Goal: Information Seeking & Learning: Learn about a topic

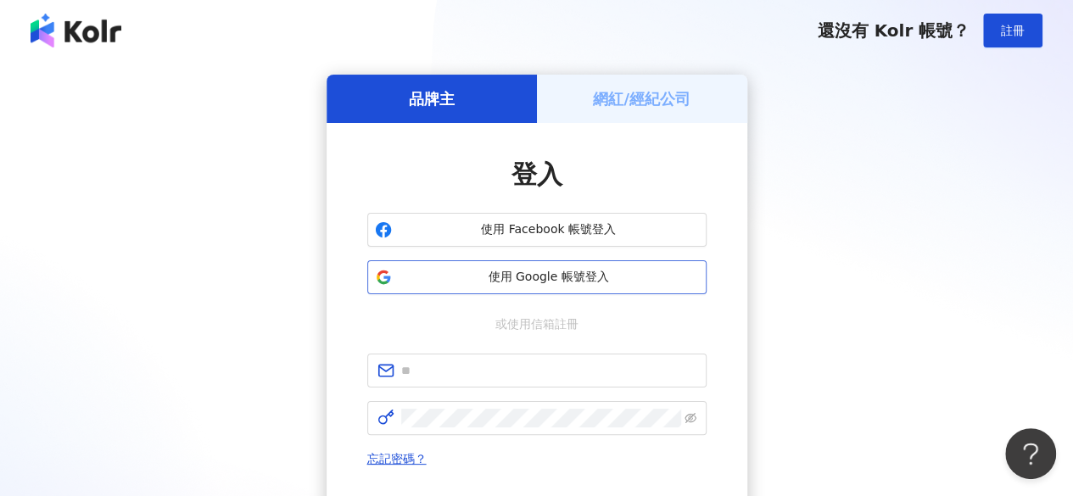
click at [596, 271] on span "使用 Google 帳號登入" at bounding box center [549, 277] width 300 height 17
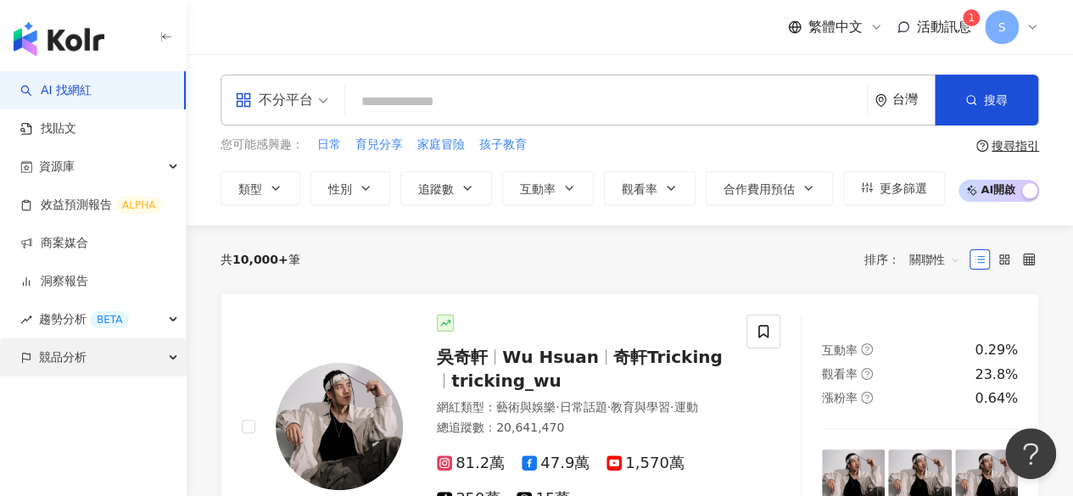
click at [103, 357] on div "競品分析" at bounding box center [93, 358] width 186 height 38
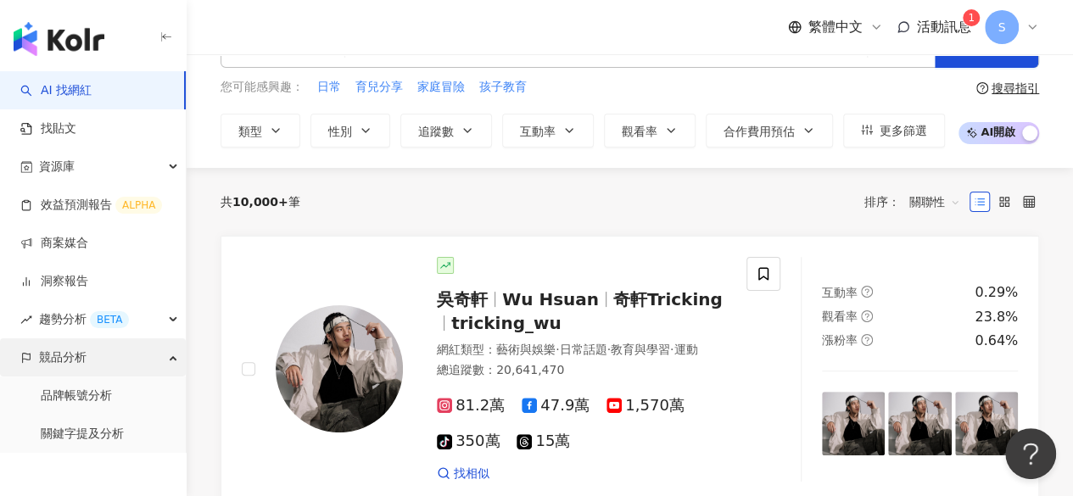
scroll to position [85, 0]
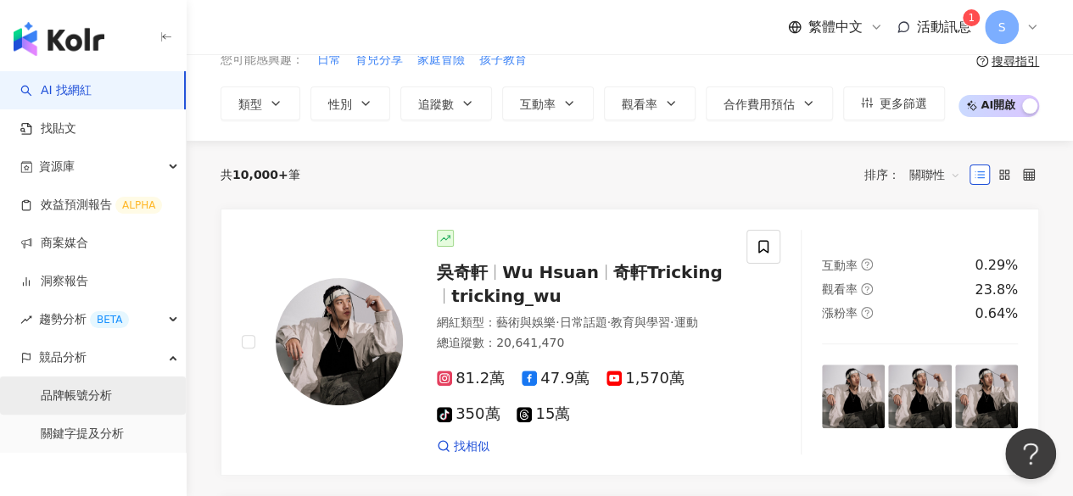
click at [83, 403] on link "品牌帳號分析" at bounding box center [76, 396] width 71 height 17
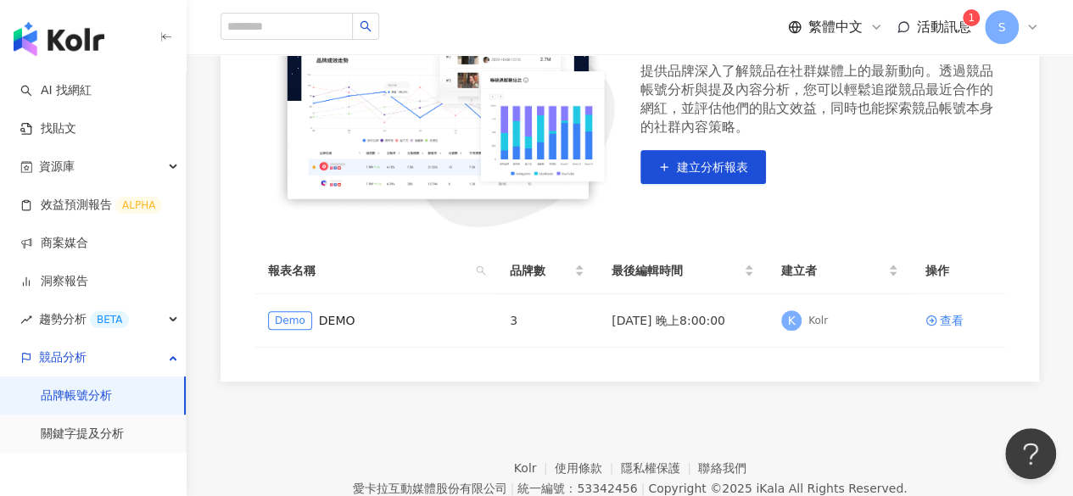
scroll to position [255, 0]
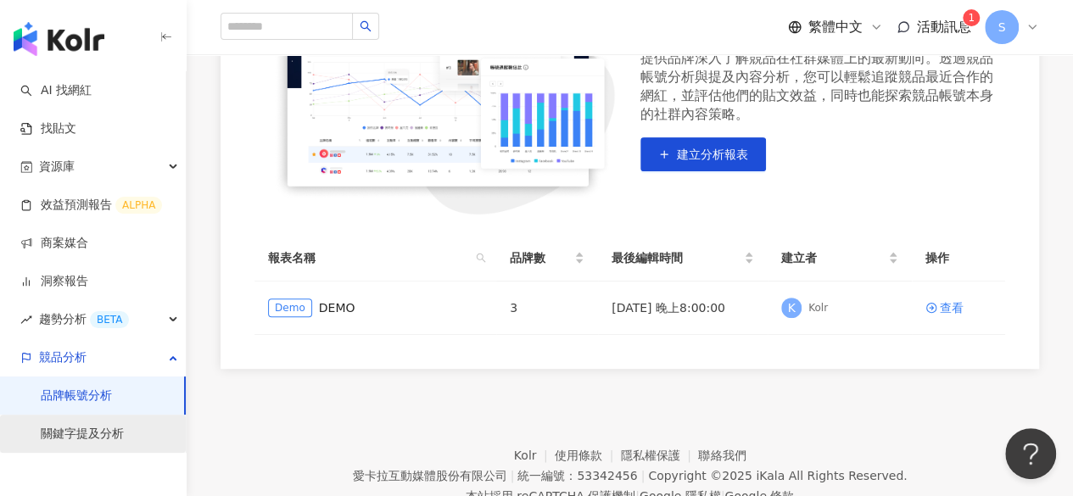
click at [81, 435] on link "關鍵字提及分析" at bounding box center [82, 434] width 83 height 17
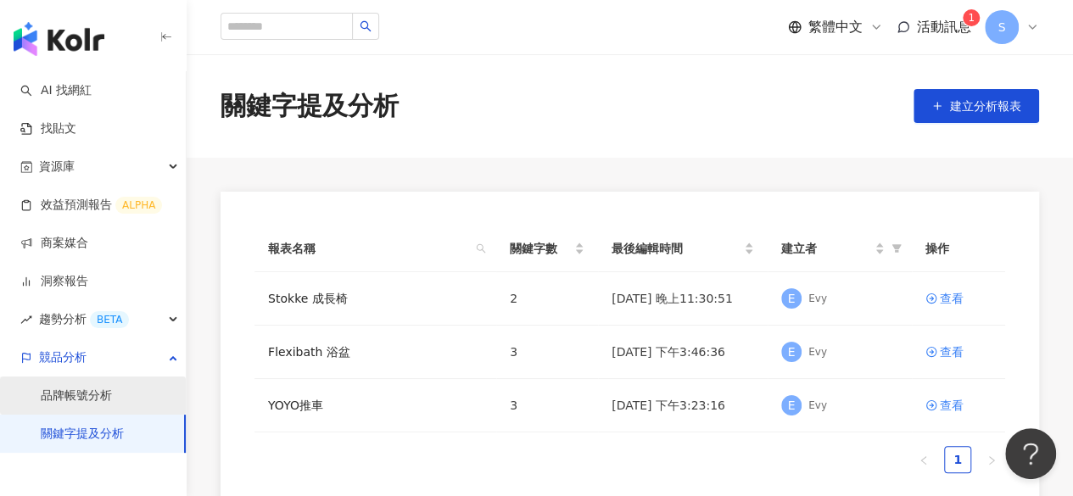
click at [90, 392] on link "品牌帳號分析" at bounding box center [76, 396] width 71 height 17
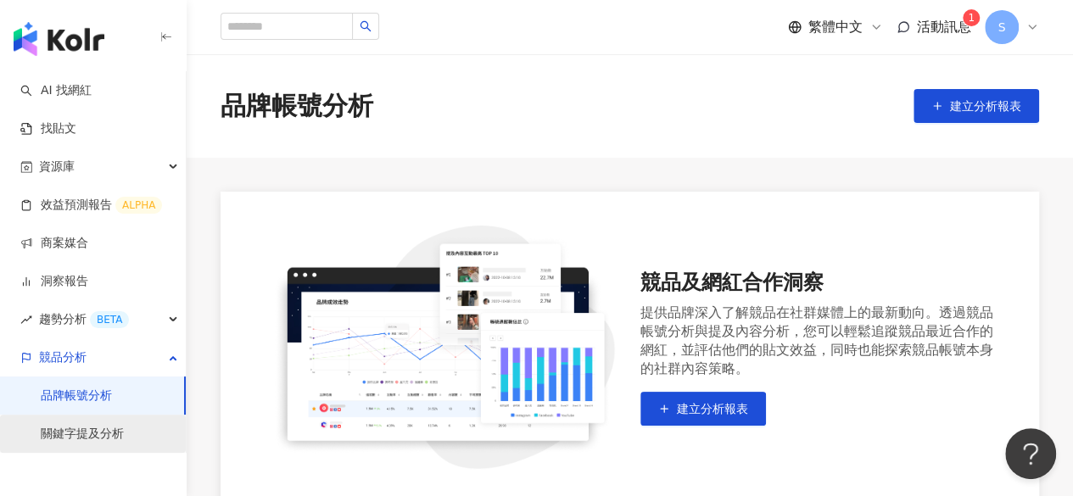
click at [59, 440] on link "關鍵字提及分析" at bounding box center [82, 434] width 83 height 17
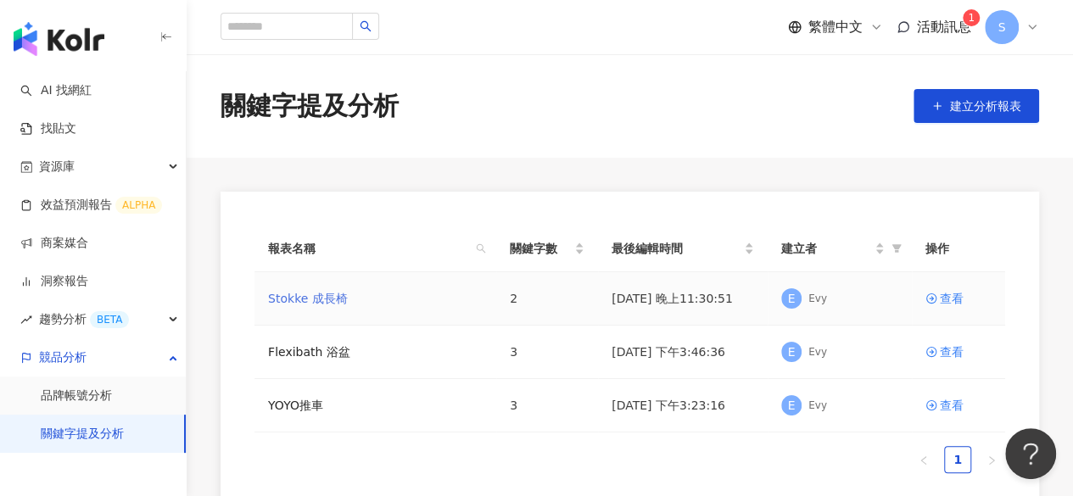
click at [330, 299] on link "Stokke 成長椅" at bounding box center [308, 298] width 80 height 19
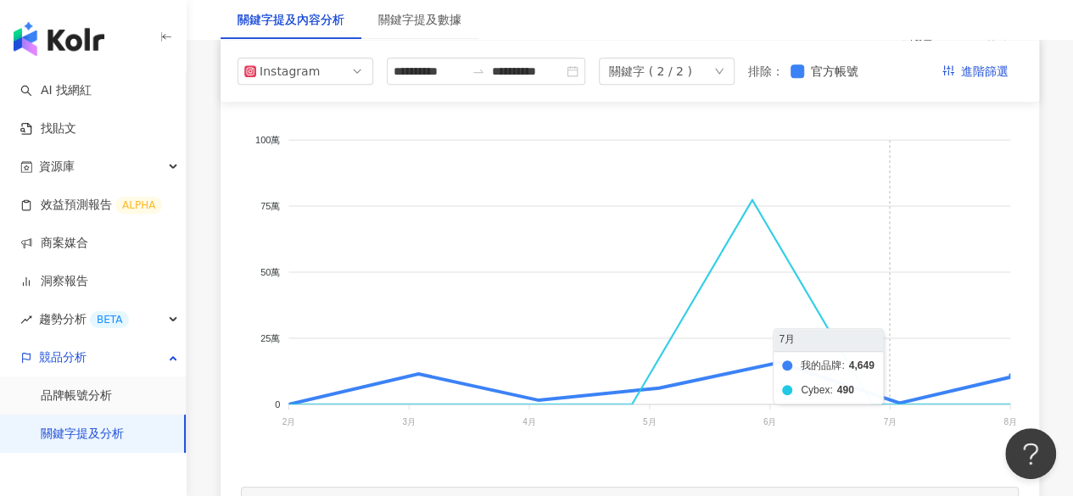
scroll to position [255, 0]
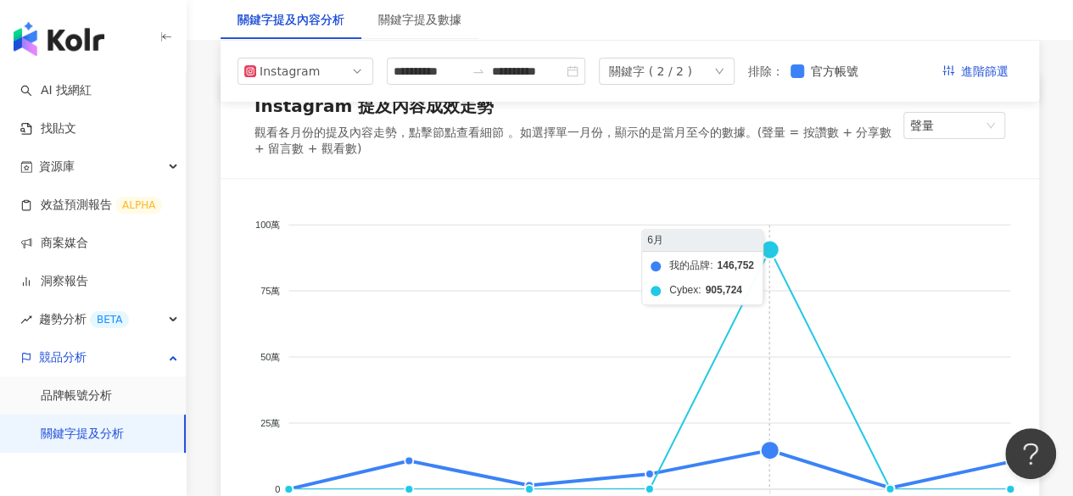
click at [771, 260] on foreignobject "我的品牌 Cybex" at bounding box center [630, 368] width 778 height 339
click at [766, 256] on foreignobject "我的品牌 Cybex" at bounding box center [630, 368] width 778 height 339
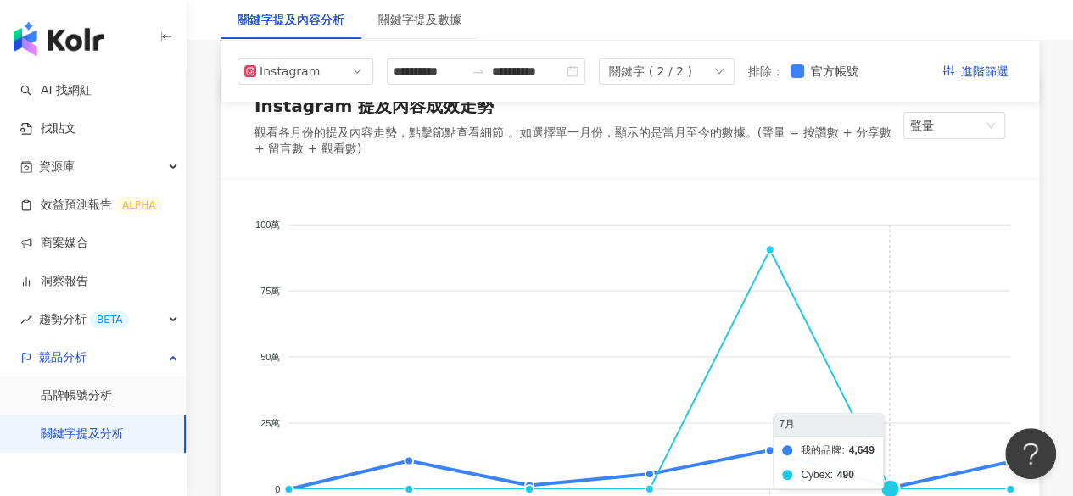
scroll to position [424, 0]
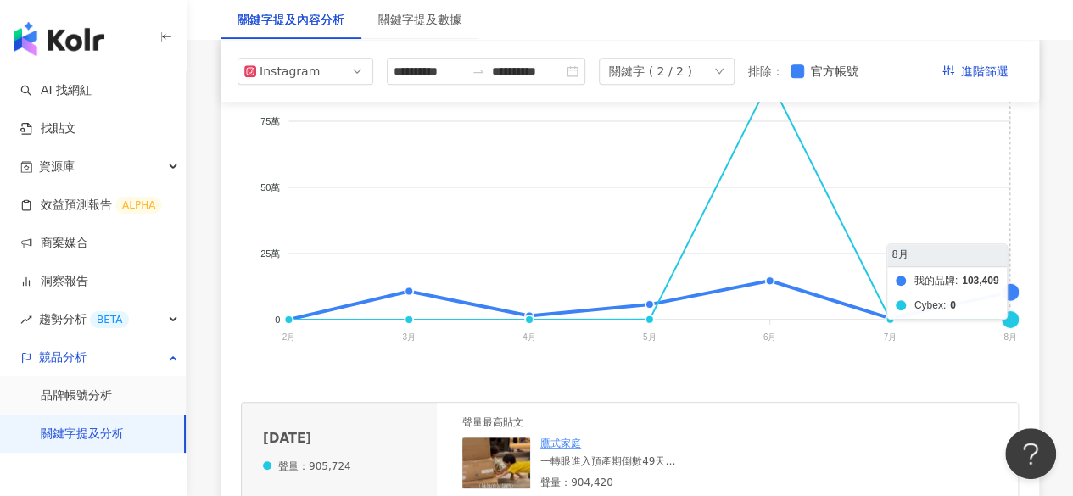
click at [1009, 299] on foreignobject "我的品牌 Cybex" at bounding box center [630, 199] width 778 height 339
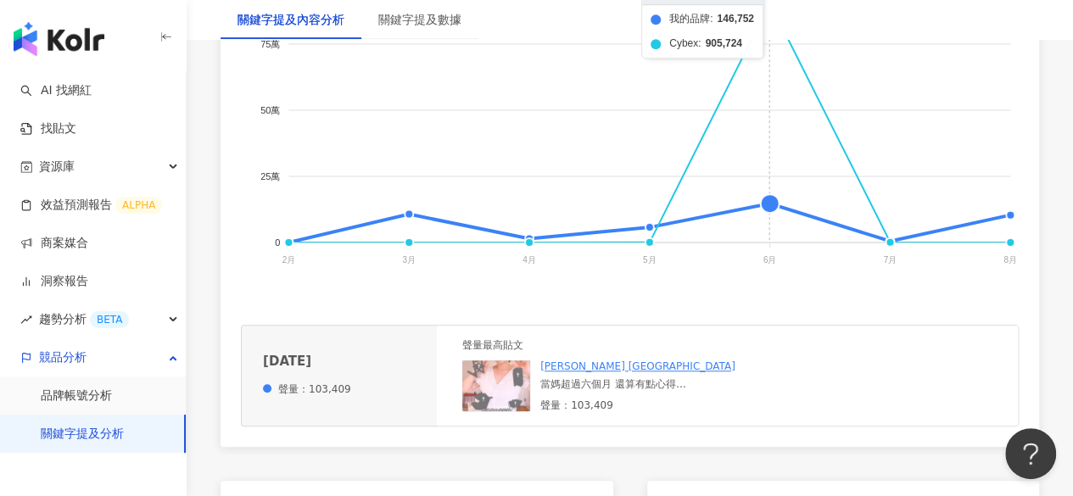
scroll to position [509, 0]
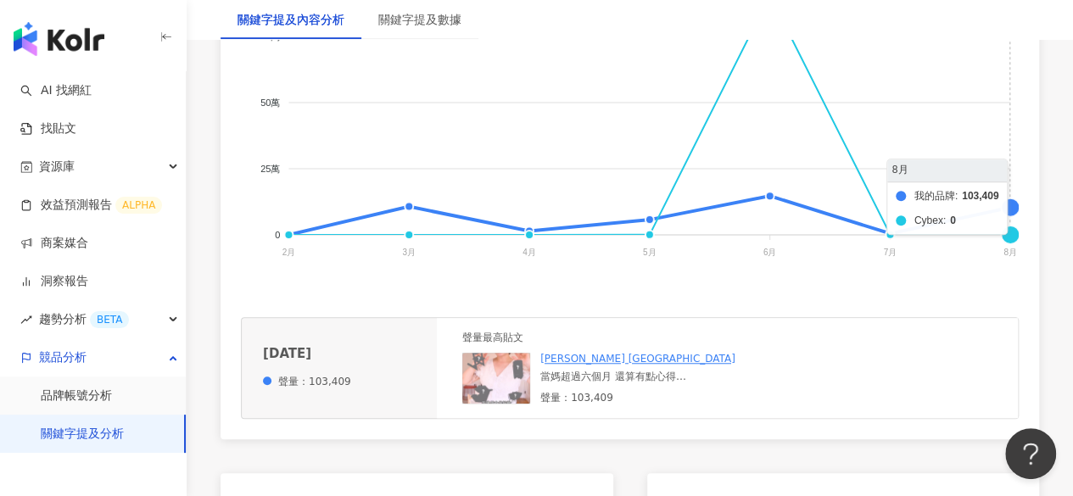
click at [1010, 246] on foreignobject "我的品牌 Cybex" at bounding box center [630, 114] width 778 height 339
click at [1010, 210] on foreignobject "我的品牌 Cybex" at bounding box center [630, 114] width 778 height 339
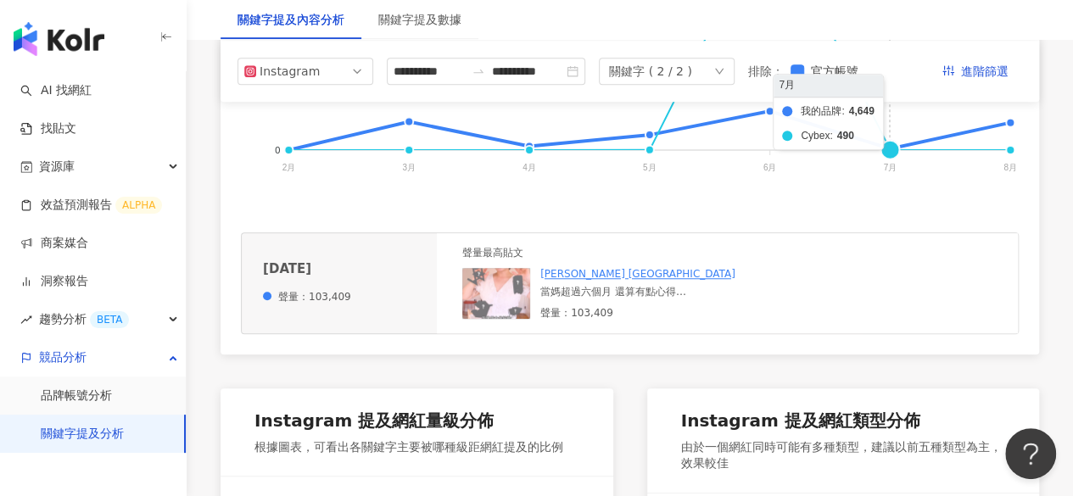
scroll to position [0, 0]
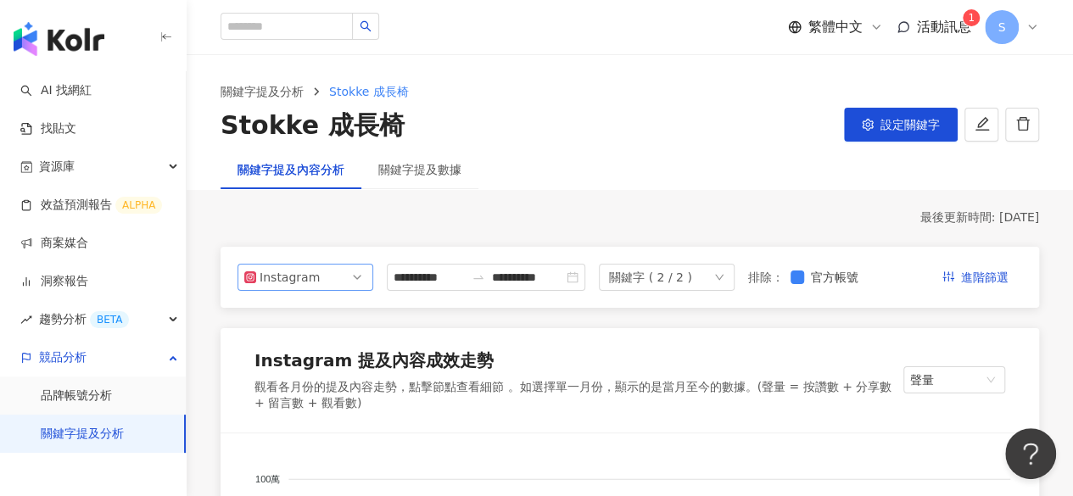
click at [325, 276] on span "Instagram" at bounding box center [305, 277] width 122 height 25
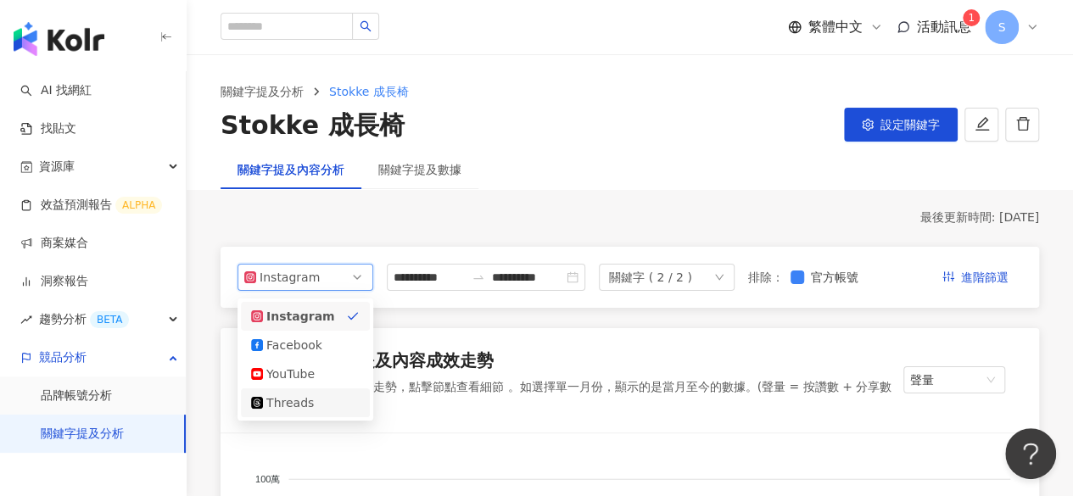
click at [304, 412] on div "Threads" at bounding box center [293, 403] width 55 height 19
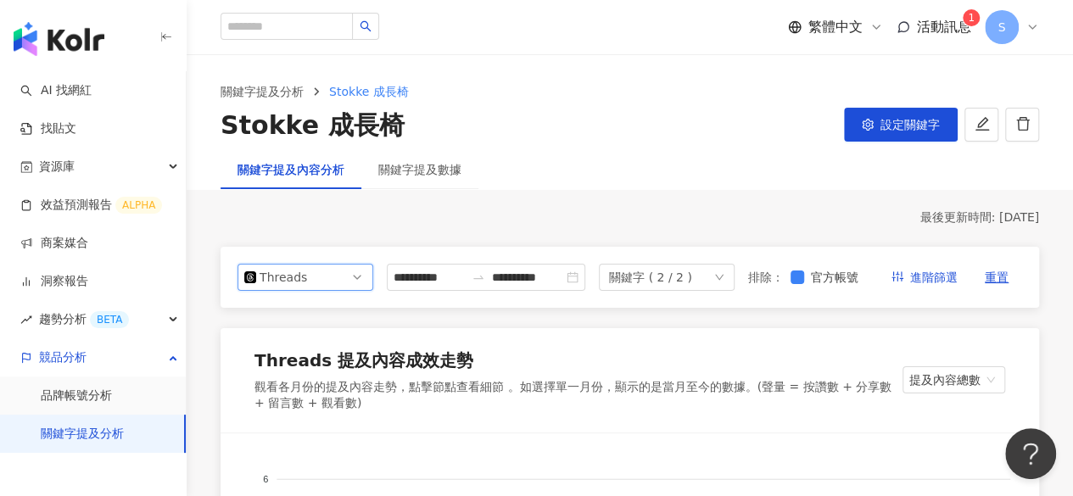
scroll to position [339, 0]
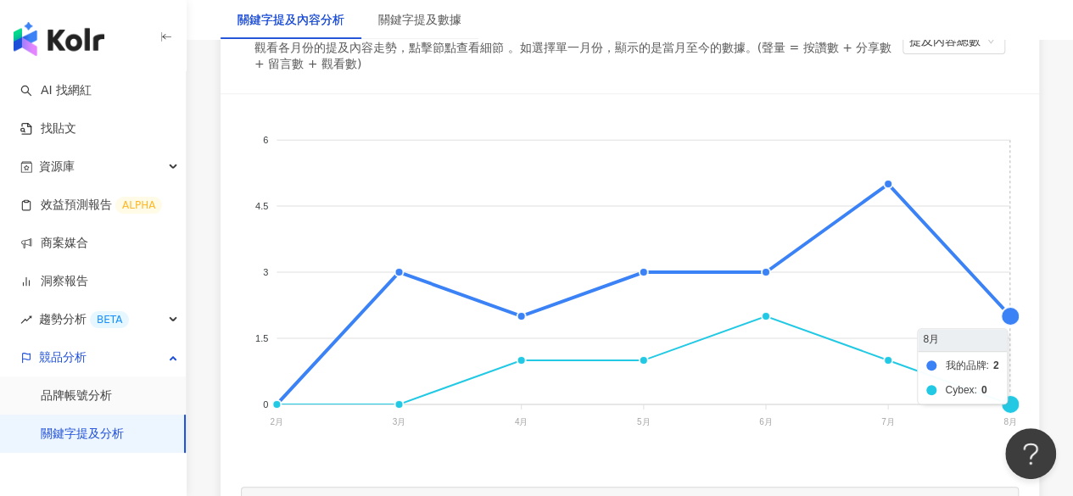
click at [1003, 344] on foreignobject "我的品牌 Cybex" at bounding box center [630, 284] width 778 height 339
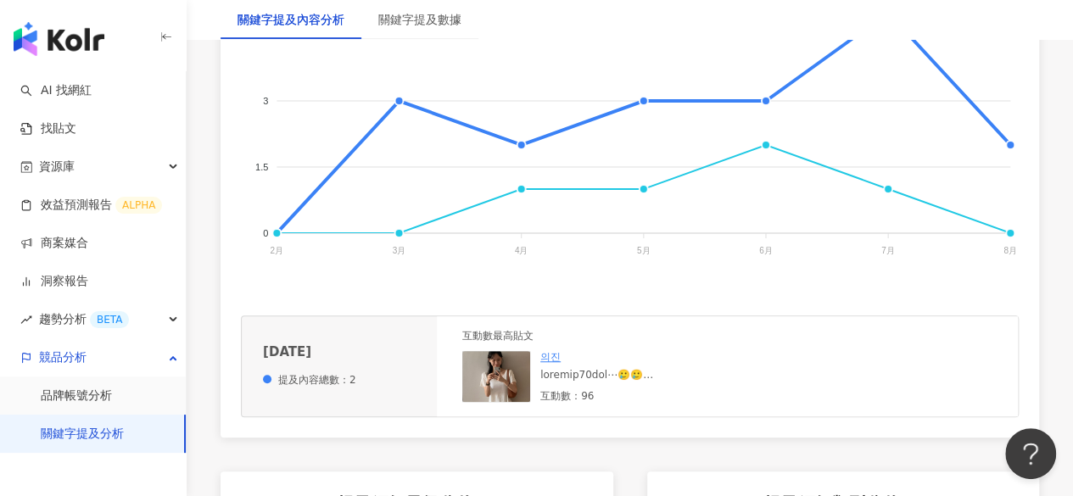
scroll to position [679, 0]
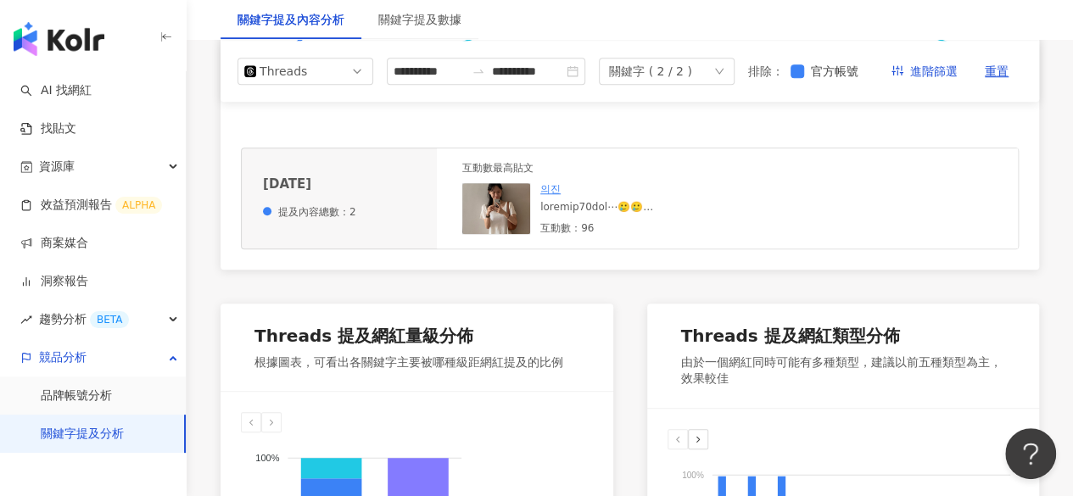
scroll to position [509, 0]
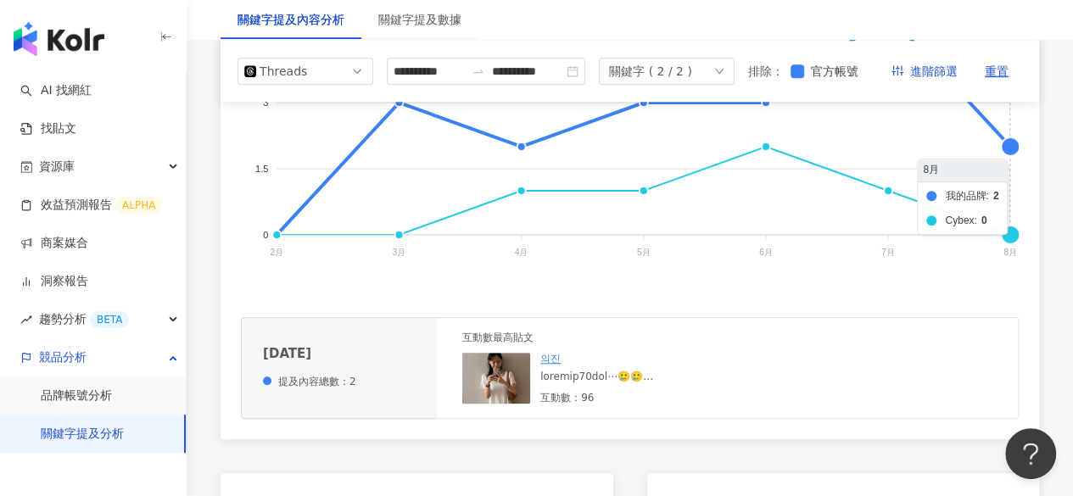
click at [1003, 163] on foreignobject "我的品牌 Cybex" at bounding box center [630, 114] width 778 height 339
click at [1010, 234] on line at bounding box center [644, 234] width 734 height 0
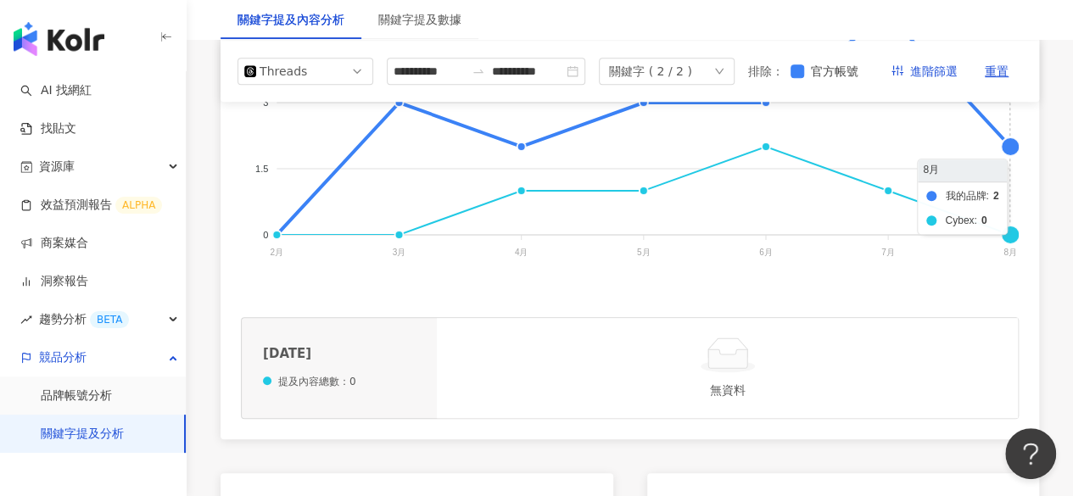
click at [1008, 176] on foreignobject "我的品牌 Cybex" at bounding box center [630, 114] width 778 height 339
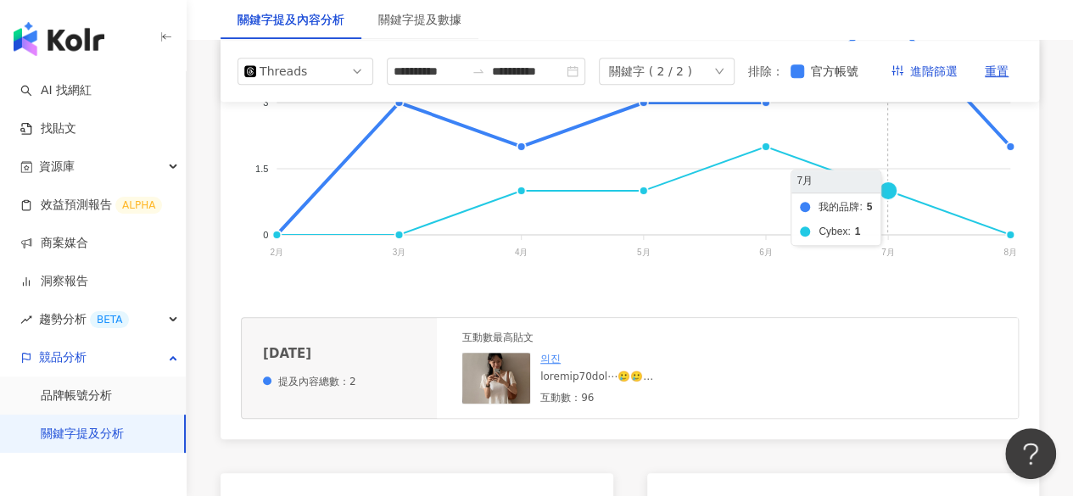
scroll to position [339, 0]
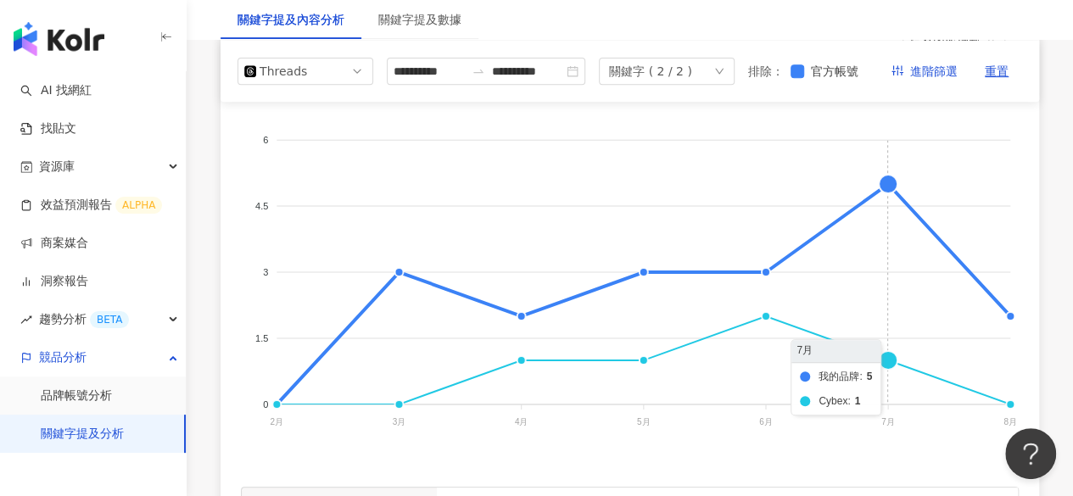
click at [887, 210] on foreignobject "我的品牌 Cybex" at bounding box center [630, 284] width 778 height 339
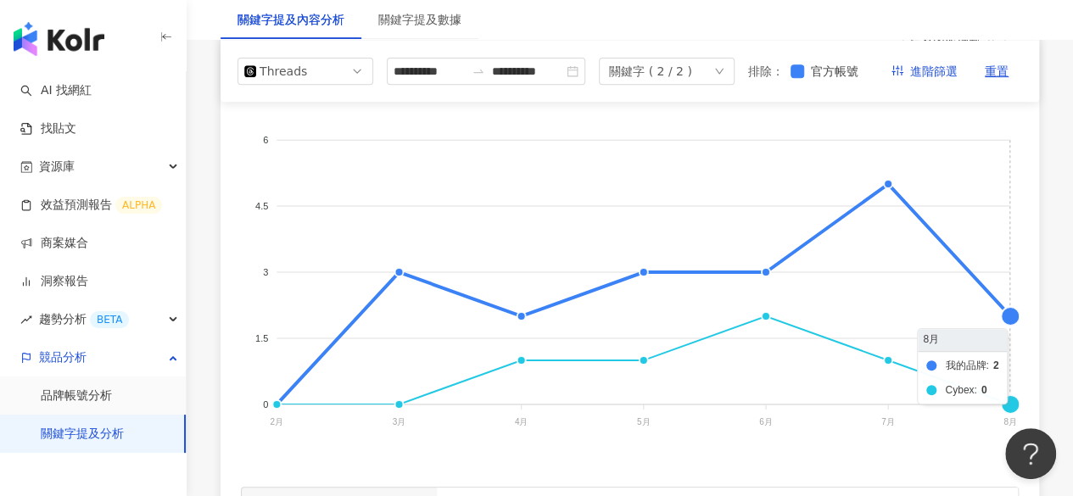
click at [1010, 342] on foreignobject "我的品牌 Cybex" at bounding box center [630, 284] width 778 height 339
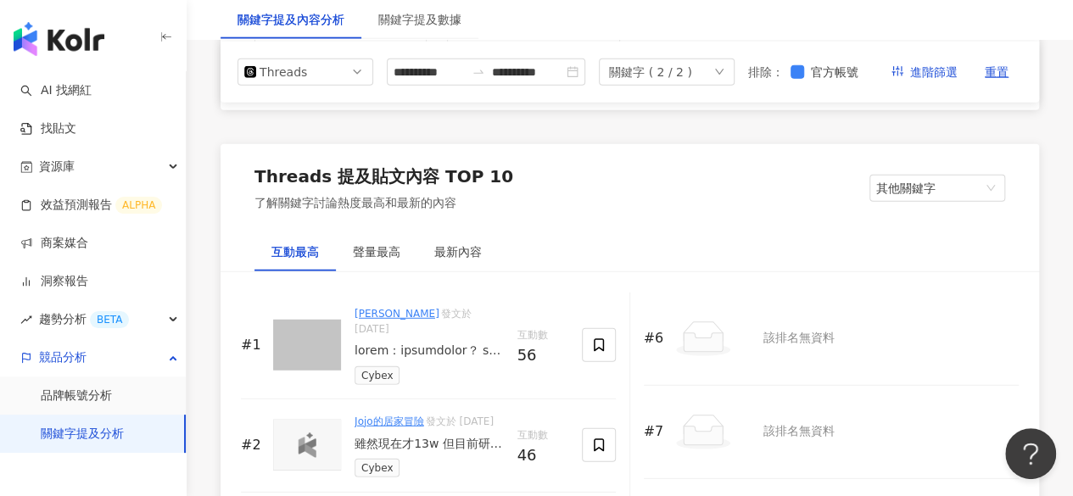
scroll to position [2121, 0]
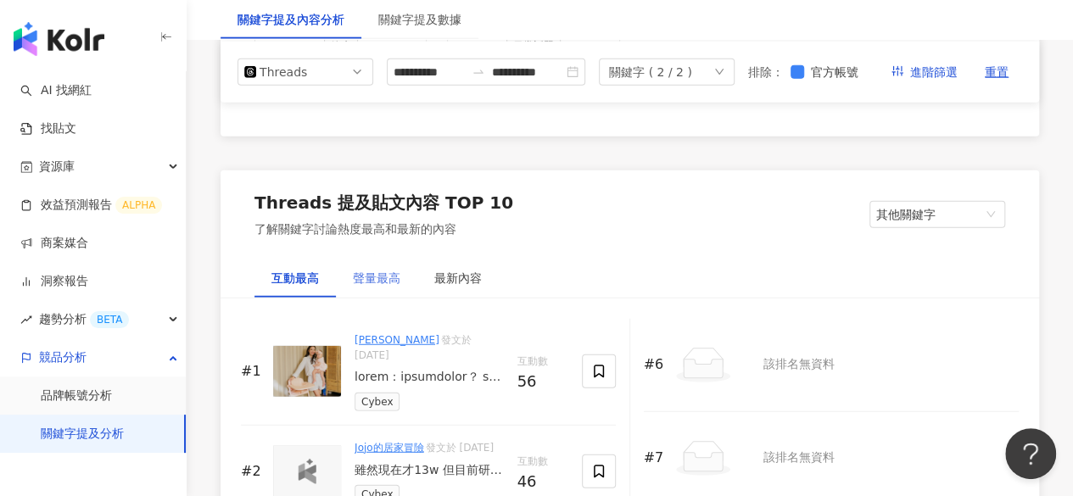
click at [349, 259] on div "聲量最高" at bounding box center [376, 278] width 81 height 39
click at [281, 269] on div "互動最高" at bounding box center [295, 278] width 48 height 19
click at [439, 369] on div at bounding box center [429, 377] width 149 height 17
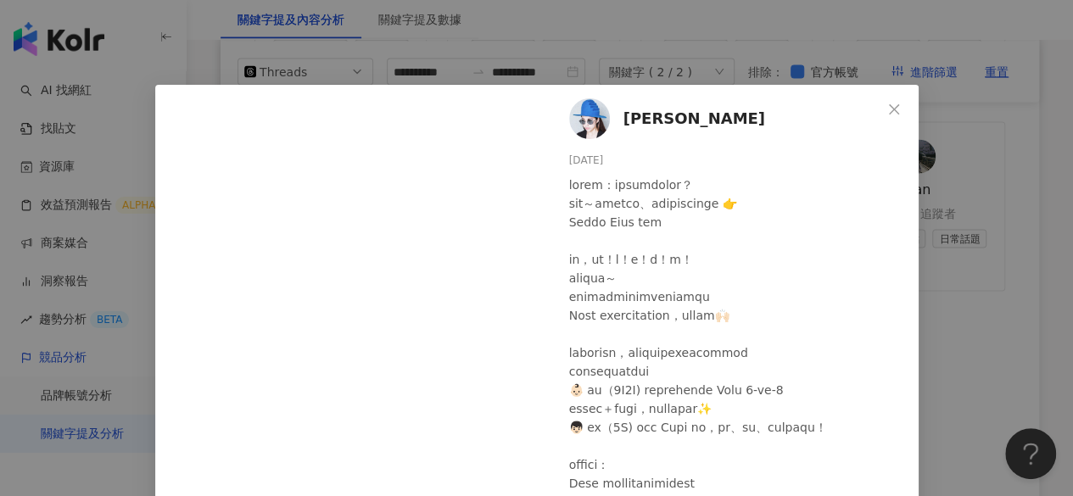
scroll to position [1527, 0]
click at [1001, 233] on div "[PERSON_NAME] [DATE] 42 3 11 查看原始貼文" at bounding box center [536, 248] width 1073 height 496
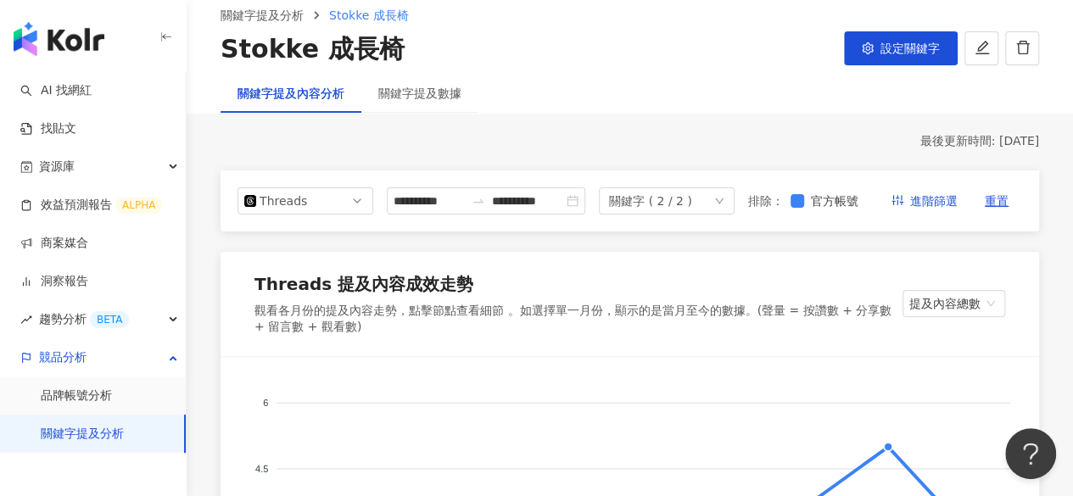
scroll to position [0, 0]
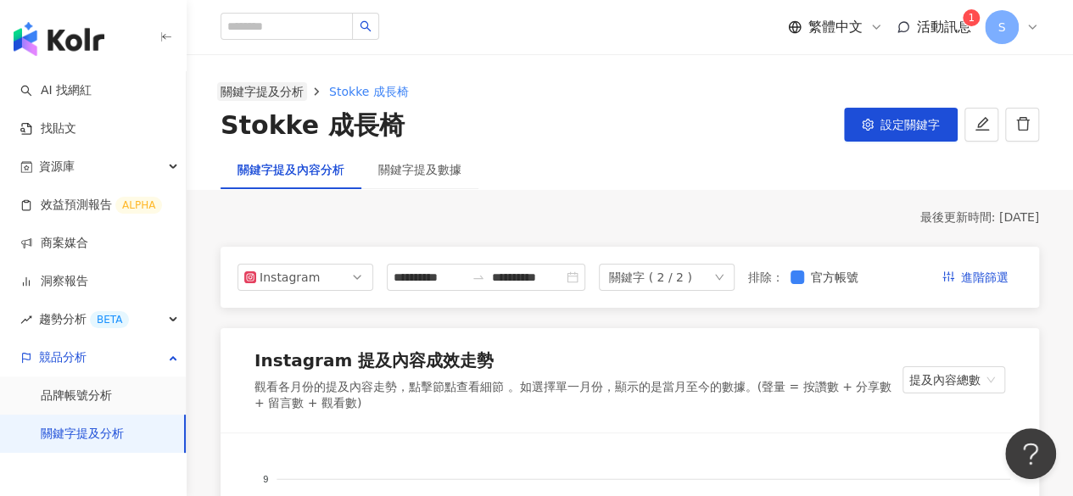
click at [283, 87] on link "關鍵字提及分析" at bounding box center [262, 91] width 90 height 19
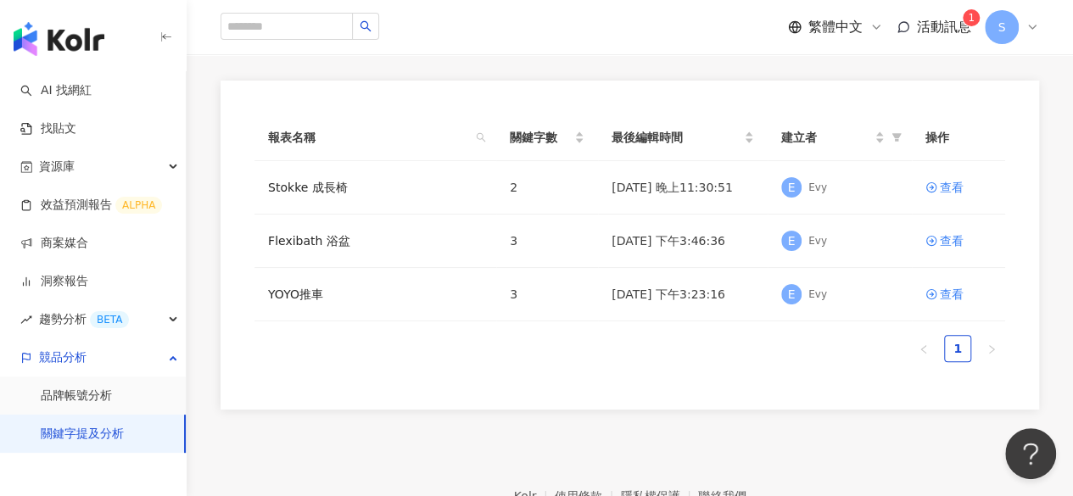
scroll to position [170, 0]
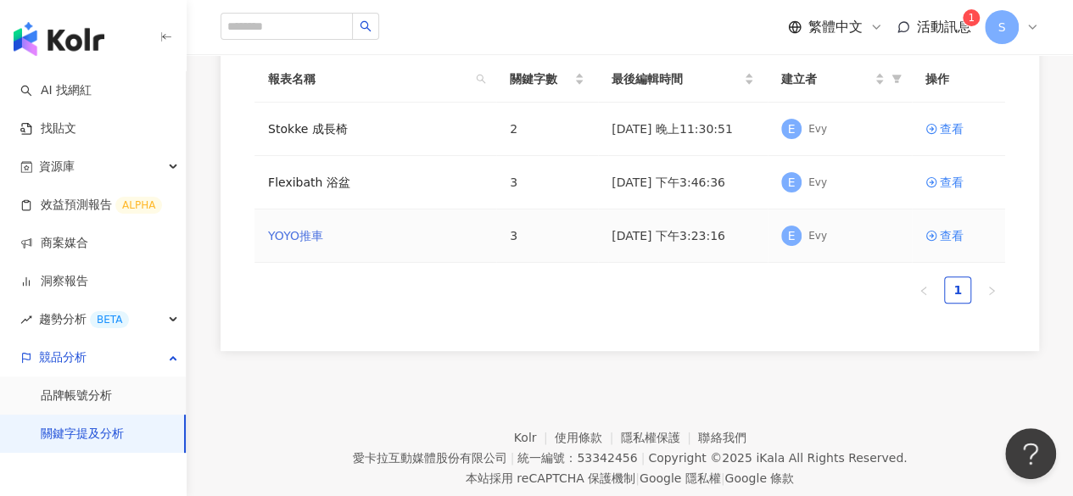
click at [309, 240] on link "YOYO推車" at bounding box center [295, 236] width 55 height 19
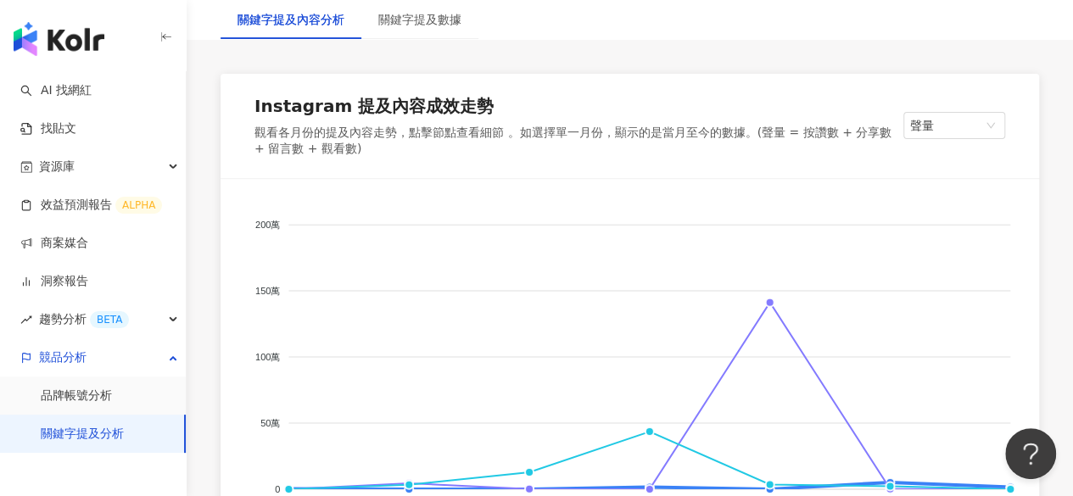
scroll to position [424, 0]
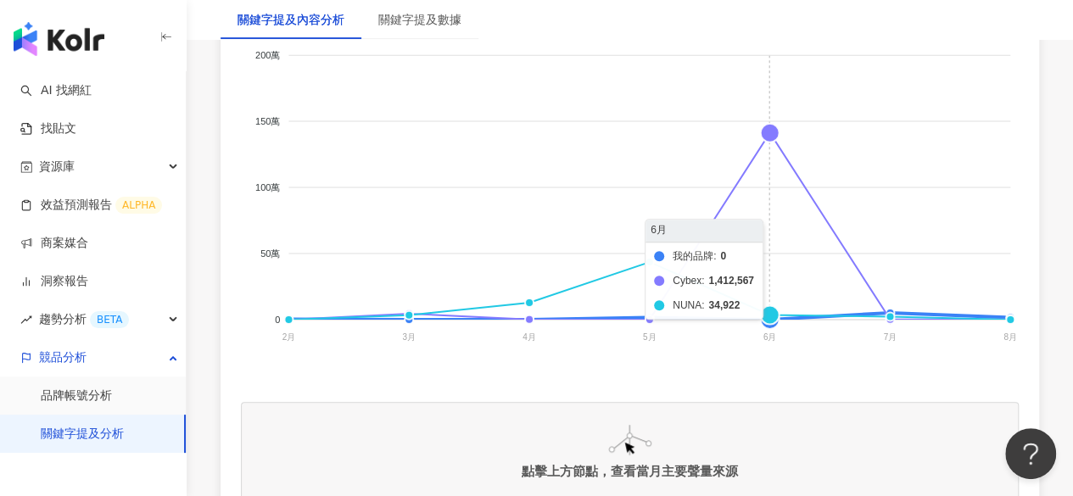
click at [769, 148] on foreignobject "我的品牌 Cybex NUNA" at bounding box center [630, 199] width 778 height 339
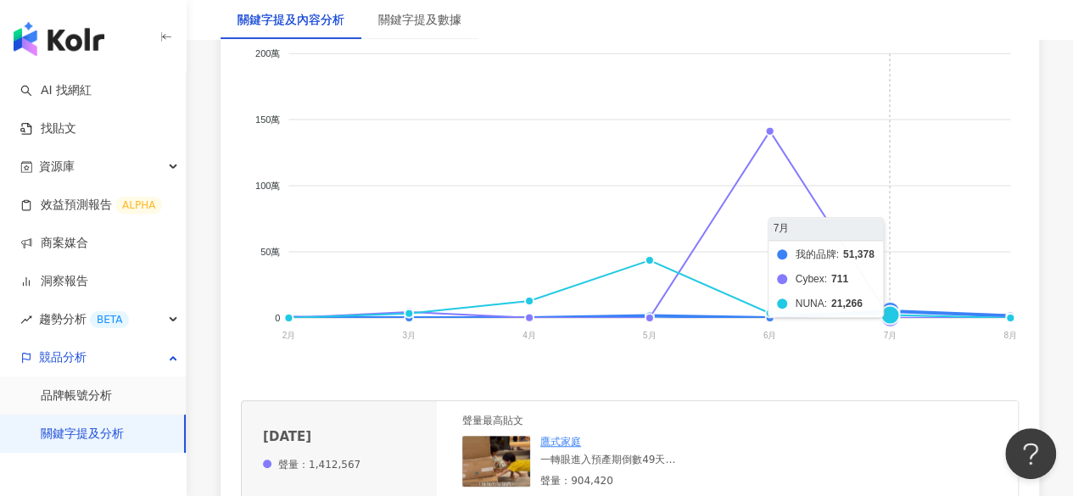
scroll to position [594, 0]
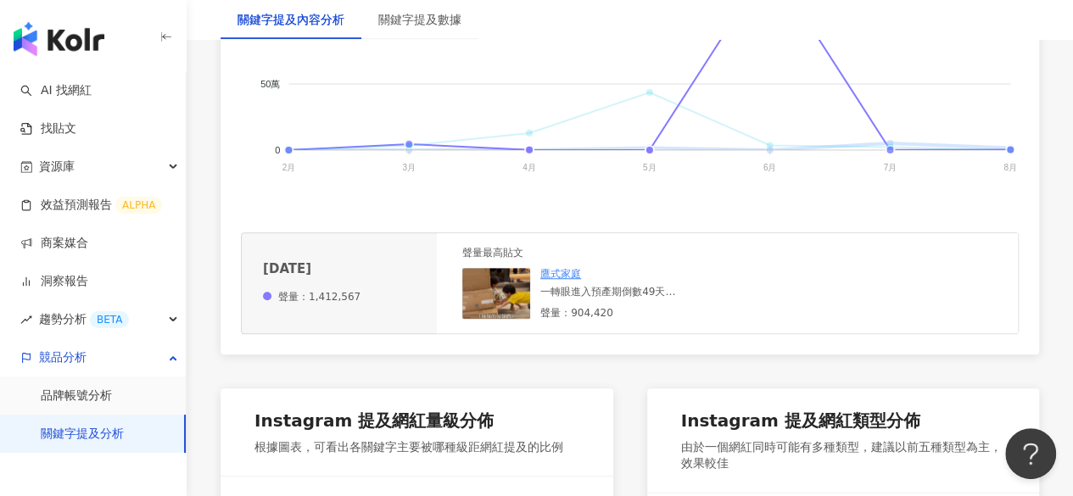
click at [274, 460] on span "Cybex" at bounding box center [253, 466] width 42 height 12
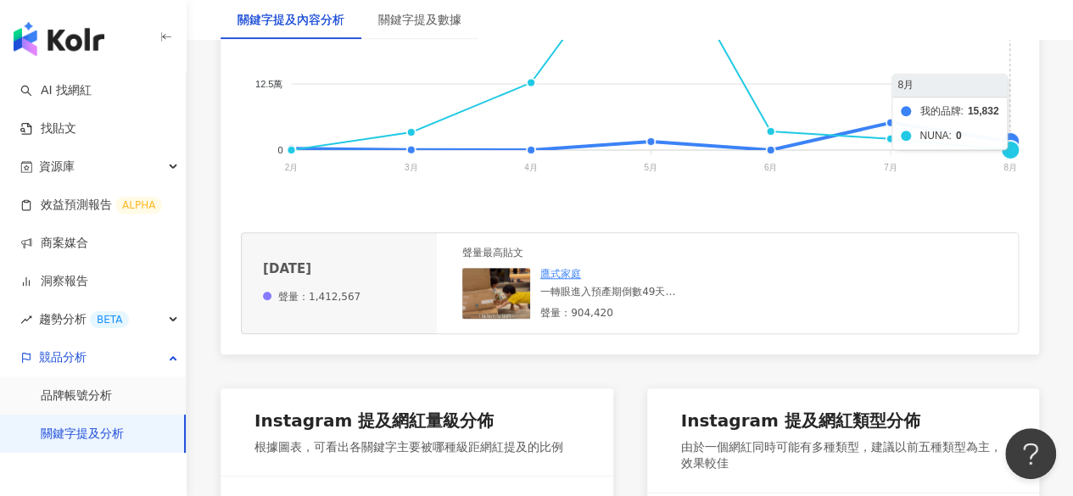
click at [1010, 150] on foreignobject "我的品牌 Cybex NUNA" at bounding box center [630, 29] width 778 height 339
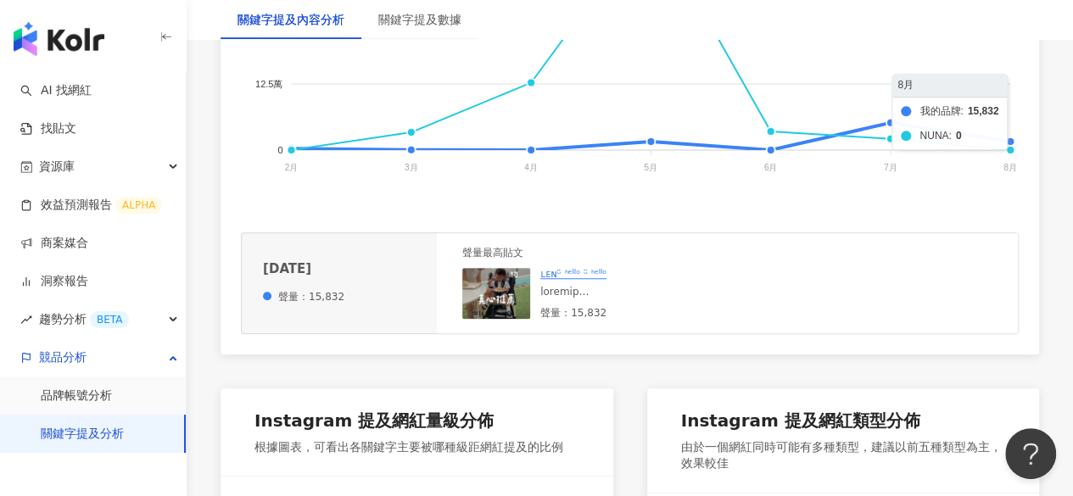
click at [1010, 159] on foreignobject "我的品牌 Cybex NUNA" at bounding box center [630, 29] width 778 height 339
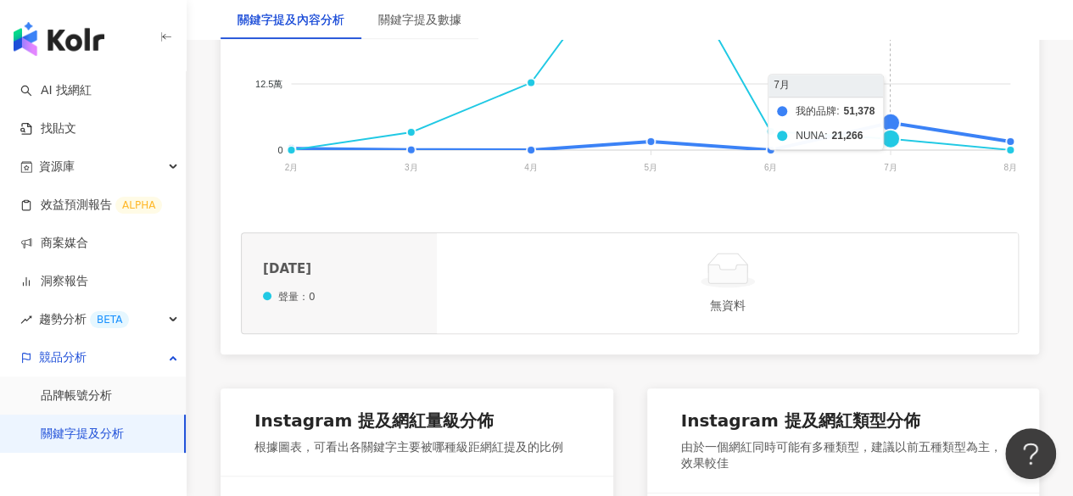
click at [891, 132] on foreignobject "我的品牌 Cybex NUNA" at bounding box center [630, 29] width 778 height 339
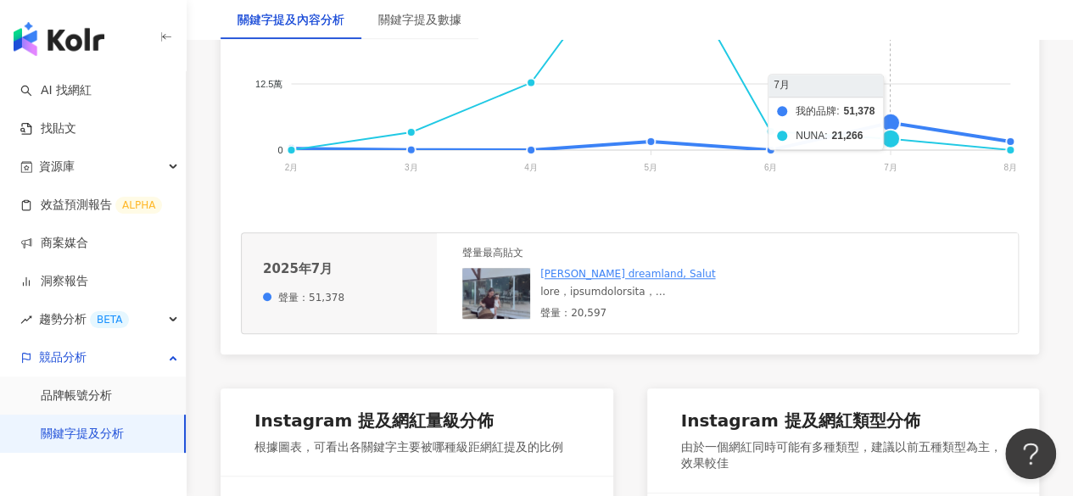
click at [893, 148] on foreignobject "我的品牌 Cybex NUNA" at bounding box center [630, 29] width 778 height 339
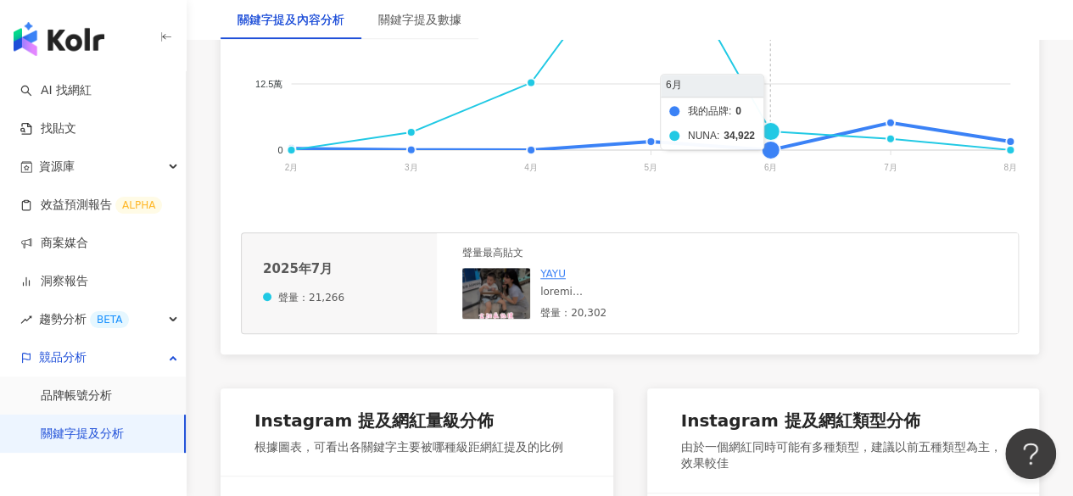
click at [772, 139] on foreignobject "我的品牌 Cybex NUNA" at bounding box center [630, 29] width 778 height 339
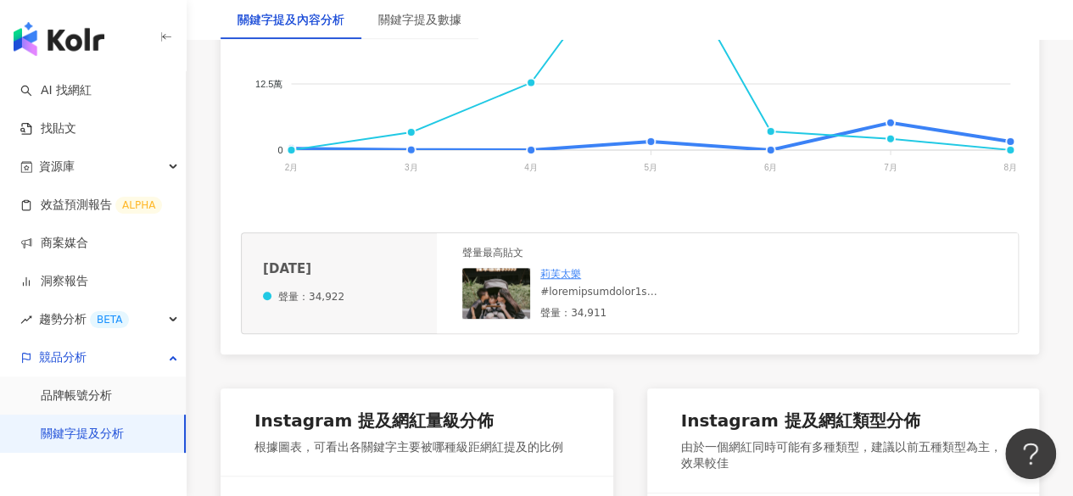
click at [765, 163] on foreignobject "我的品牌 Cybex NUNA" at bounding box center [630, 29] width 778 height 339
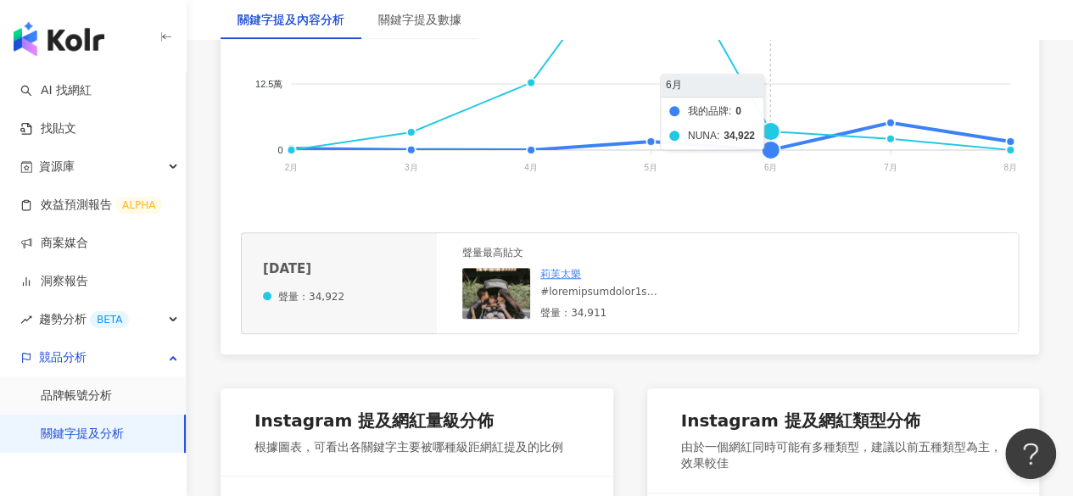
click at [773, 157] on foreignobject "我的品牌 Cybex NUNA" at bounding box center [630, 29] width 778 height 339
click at [768, 149] on line at bounding box center [650, 149] width 719 height 0
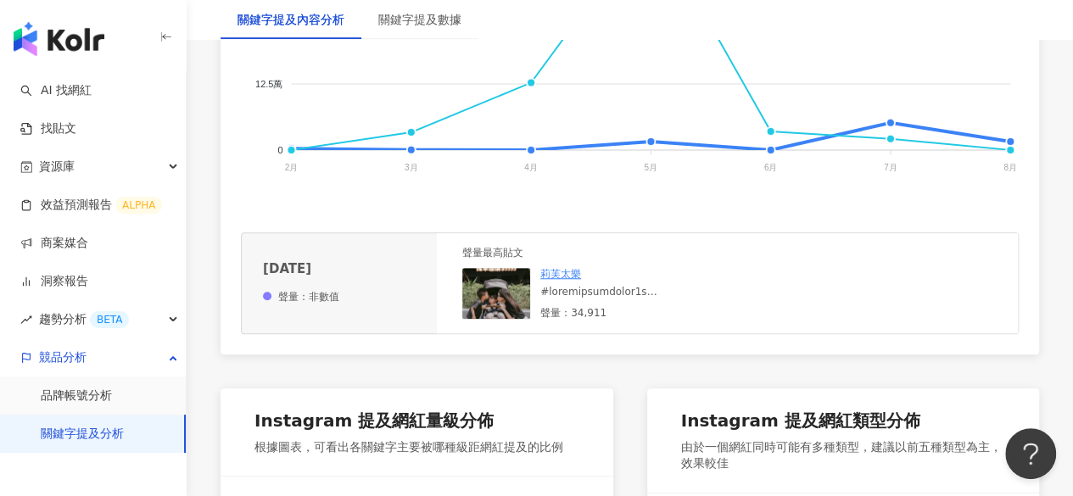
click at [555, 280] on link "莉芙太樂" at bounding box center [560, 274] width 41 height 12
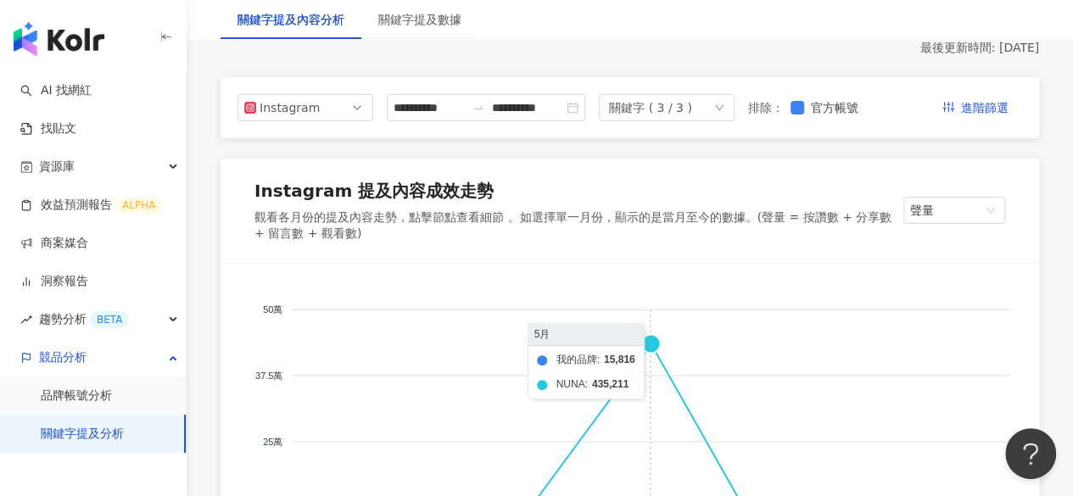
click at [650, 355] on foreignobject "我的品牌 Cybex NUNA" at bounding box center [630, 453] width 778 height 339
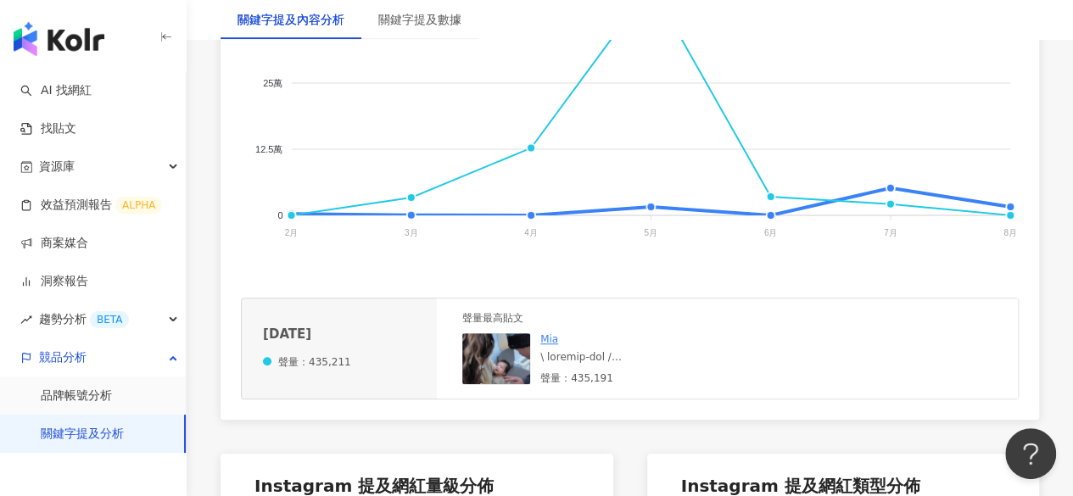
scroll to position [594, 0]
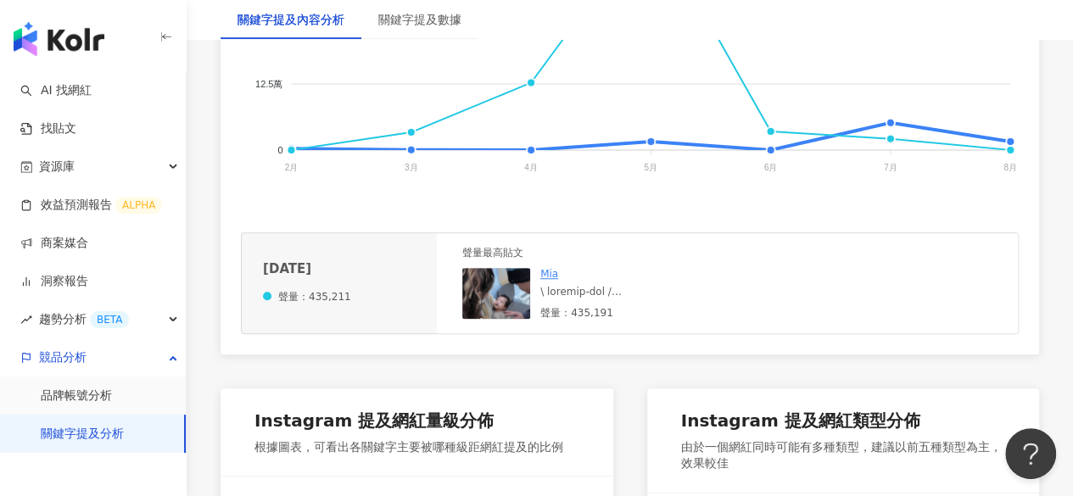
click at [550, 280] on link "Mia" at bounding box center [549, 274] width 18 height 12
click at [809, 327] on div "聲量最高貼文 Mia 聲量：435,191" at bounding box center [727, 283] width 581 height 100
click at [647, 147] on foreignobject "我的品牌 Cybex NUNA" at bounding box center [630, 29] width 778 height 339
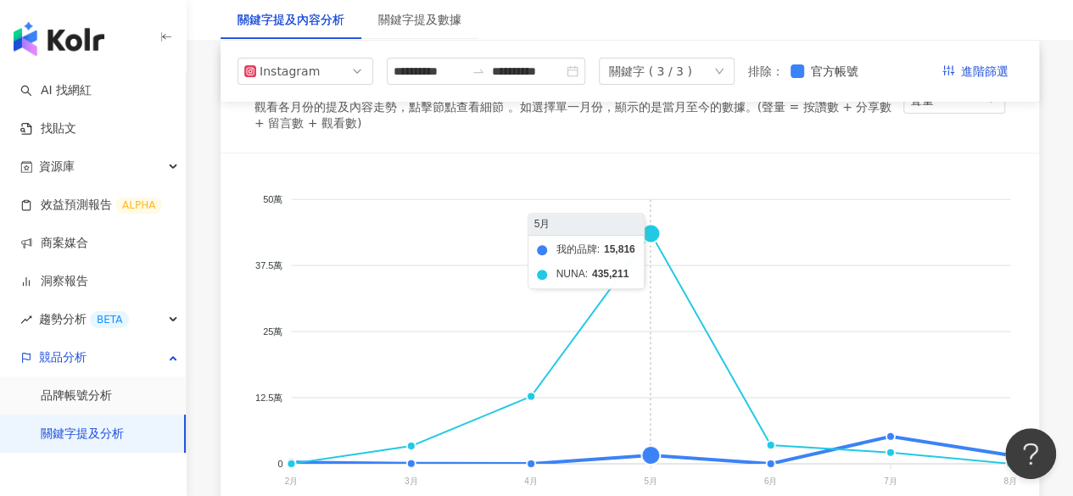
scroll to position [255, 0]
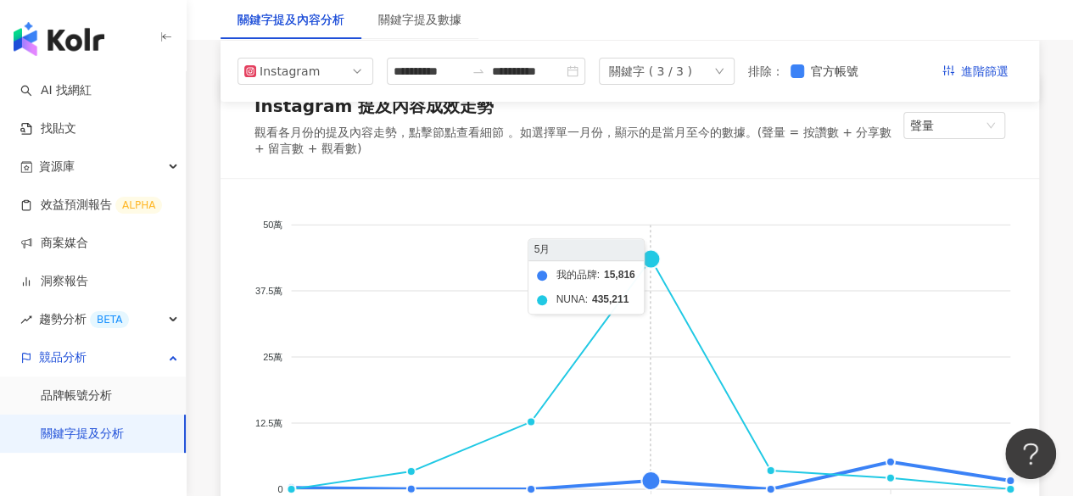
click at [652, 266] on foreignobject "我的品牌 Cybex NUNA" at bounding box center [630, 368] width 778 height 339
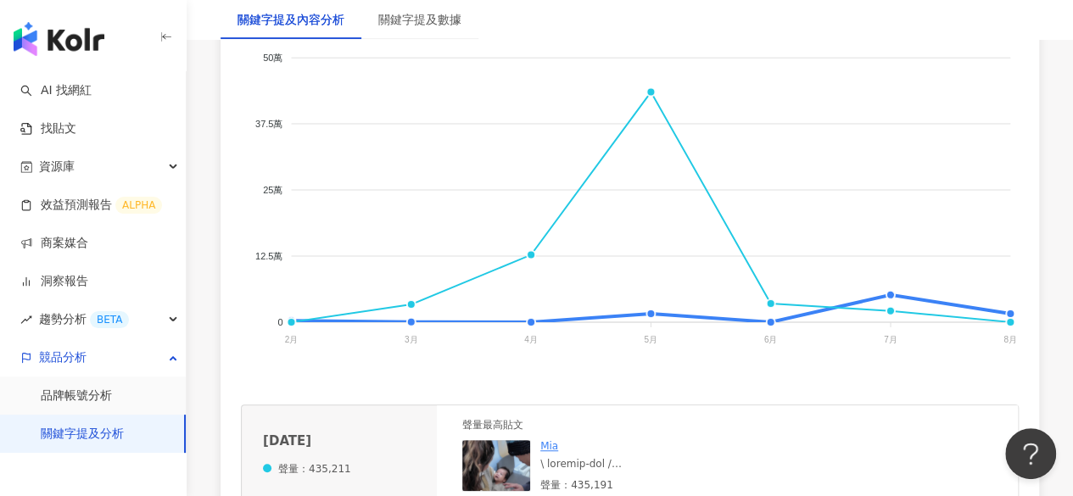
scroll to position [509, 0]
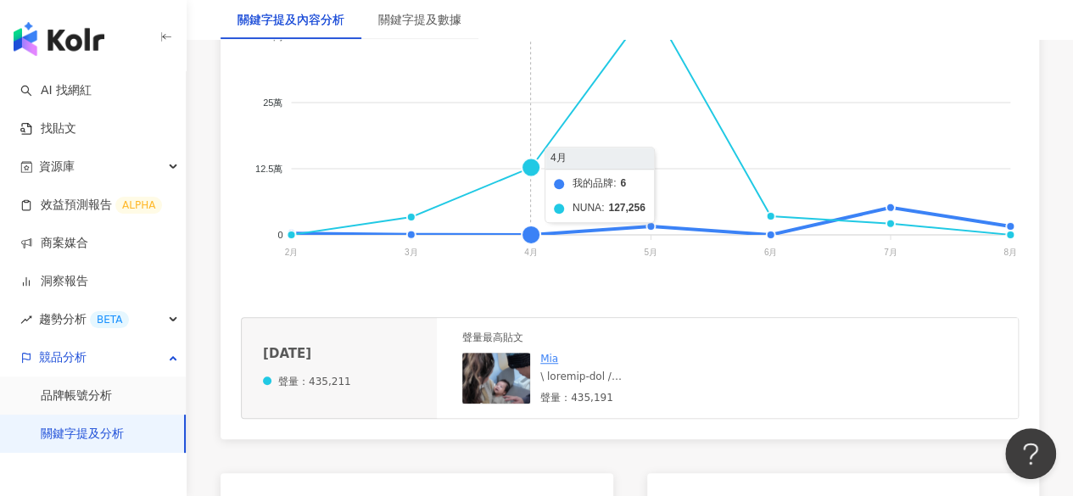
click at [532, 176] on foreignobject "我的品牌 Cybex NUNA" at bounding box center [630, 114] width 778 height 339
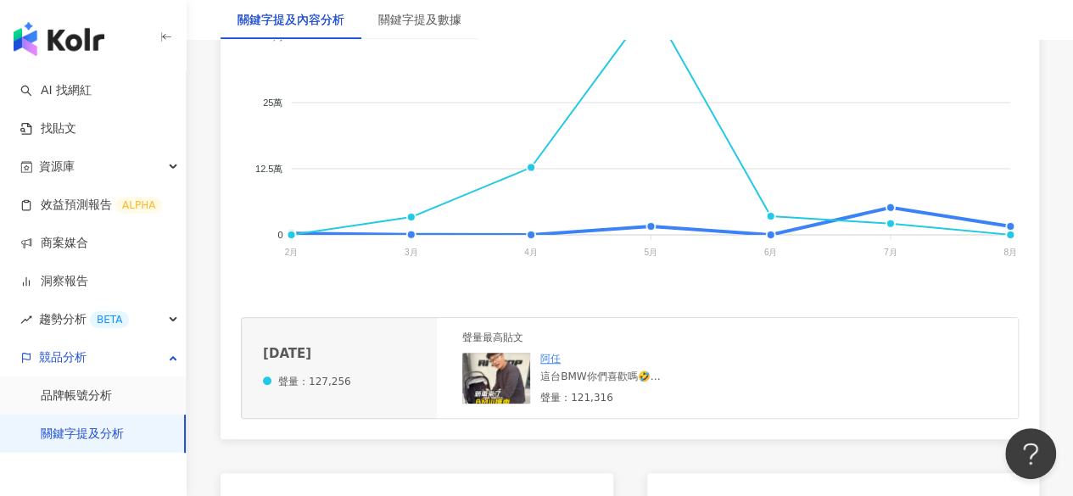
click at [533, 245] on foreignobject "我的品牌 Cybex NUNA" at bounding box center [630, 114] width 778 height 339
click at [531, 243] on foreignobject "我的品牌 Cybex NUNA" at bounding box center [630, 114] width 778 height 339
click at [407, 245] on foreignobject "我的品牌 Cybex NUNA" at bounding box center [630, 114] width 778 height 339
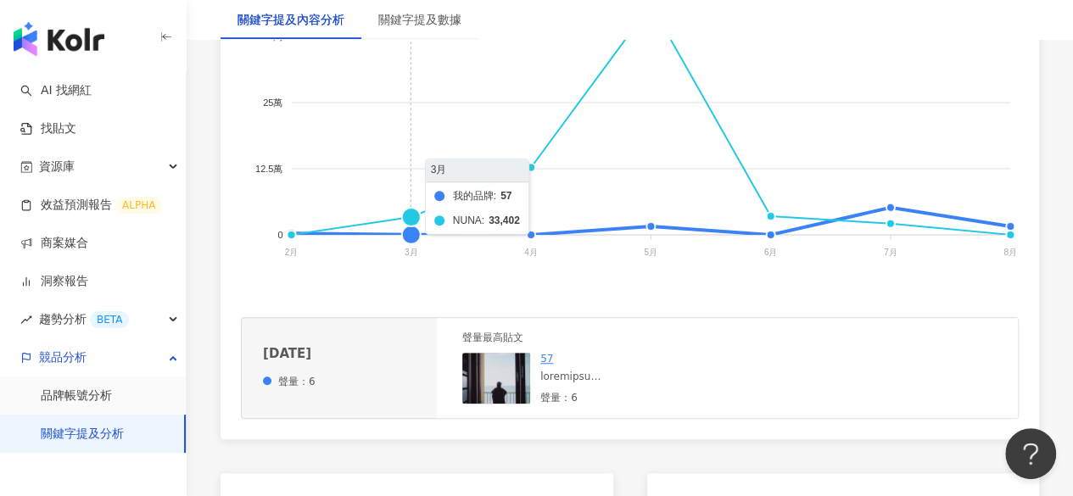
click at [414, 242] on foreignobject "我的品牌 Cybex NUNA" at bounding box center [630, 114] width 778 height 339
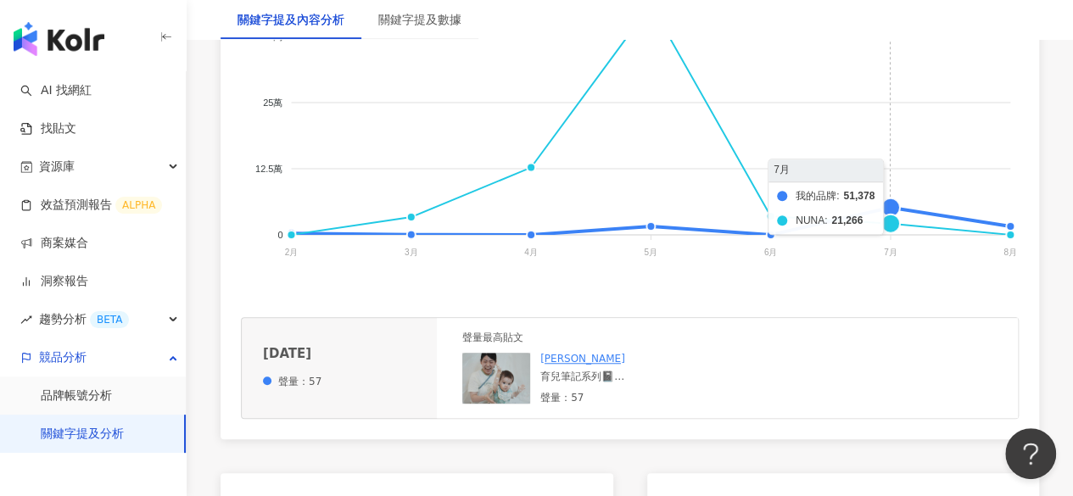
click at [891, 215] on foreignobject "我的品牌 Cybex NUNA" at bounding box center [630, 114] width 778 height 339
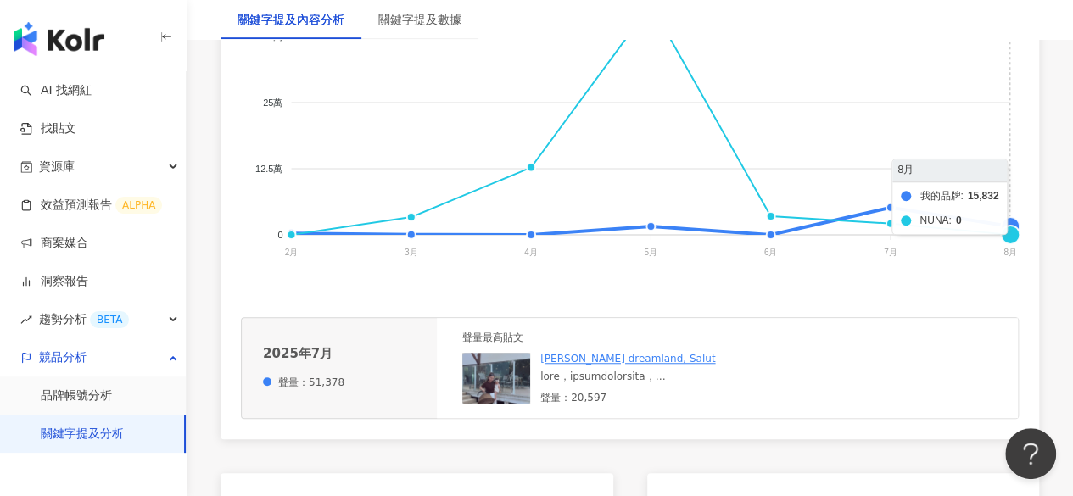
click at [1010, 233] on foreignobject "我的品牌 Cybex NUNA" at bounding box center [630, 114] width 778 height 339
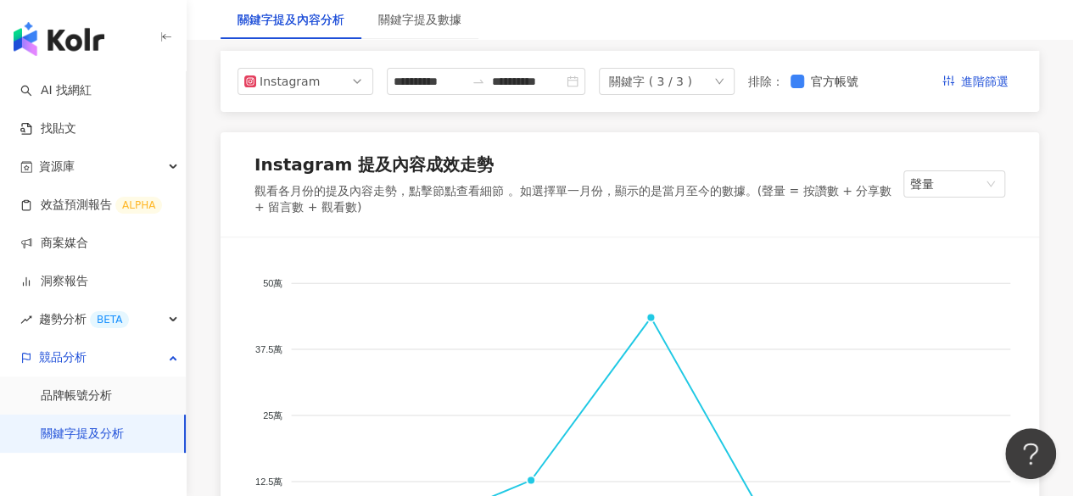
scroll to position [170, 0]
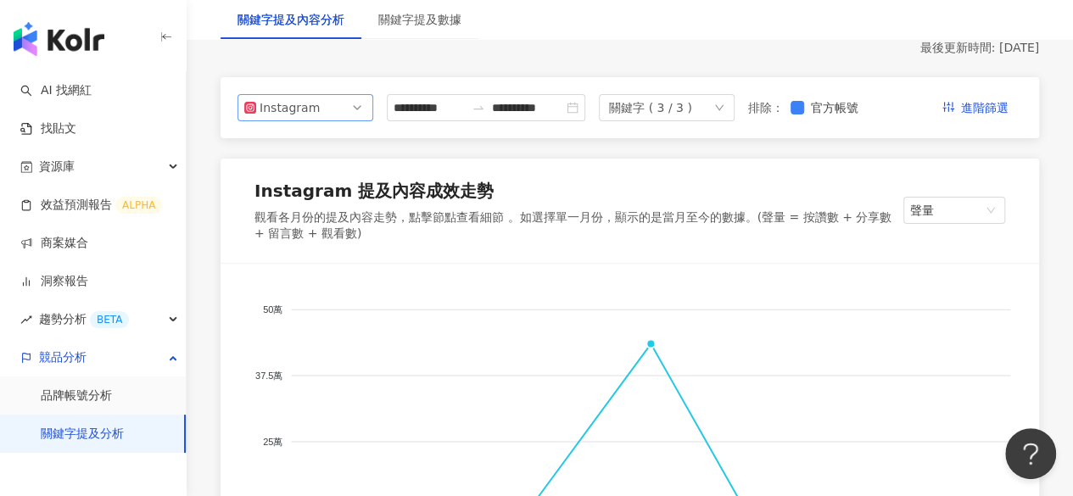
click at [303, 114] on div "Instagram" at bounding box center [287, 107] width 55 height 25
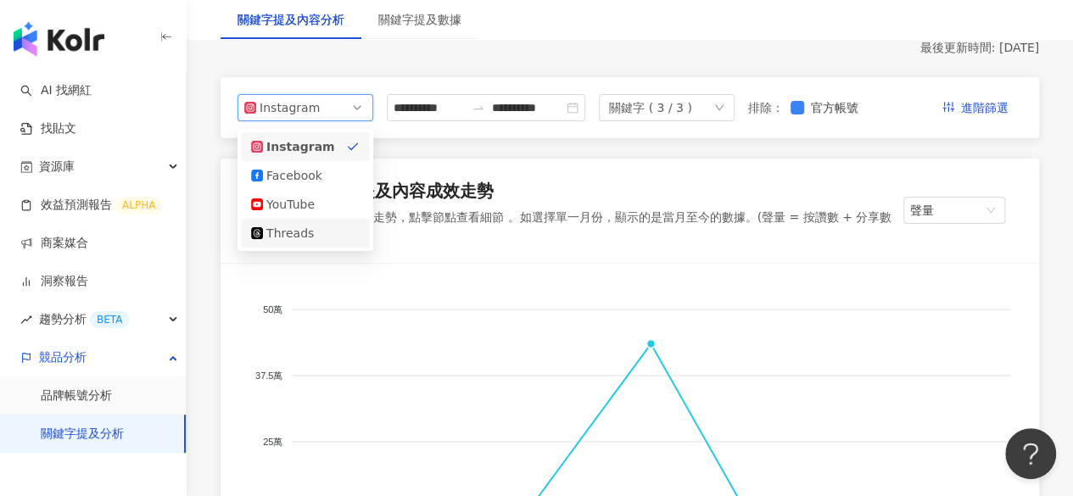
click at [306, 227] on div "Threads" at bounding box center [293, 233] width 55 height 19
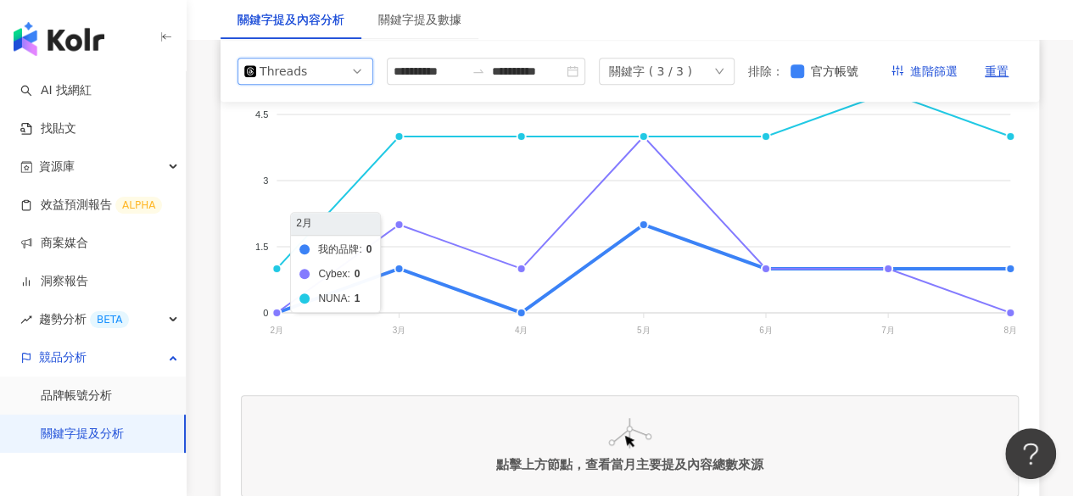
scroll to position [424, 0]
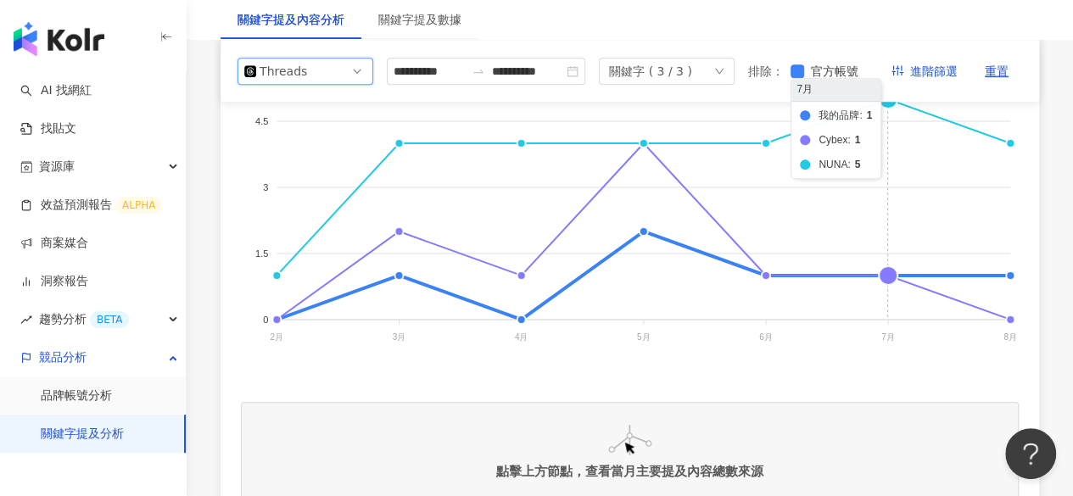
click at [888, 301] on foreignobject "我的品牌 Cybex NUNA" at bounding box center [630, 199] width 778 height 339
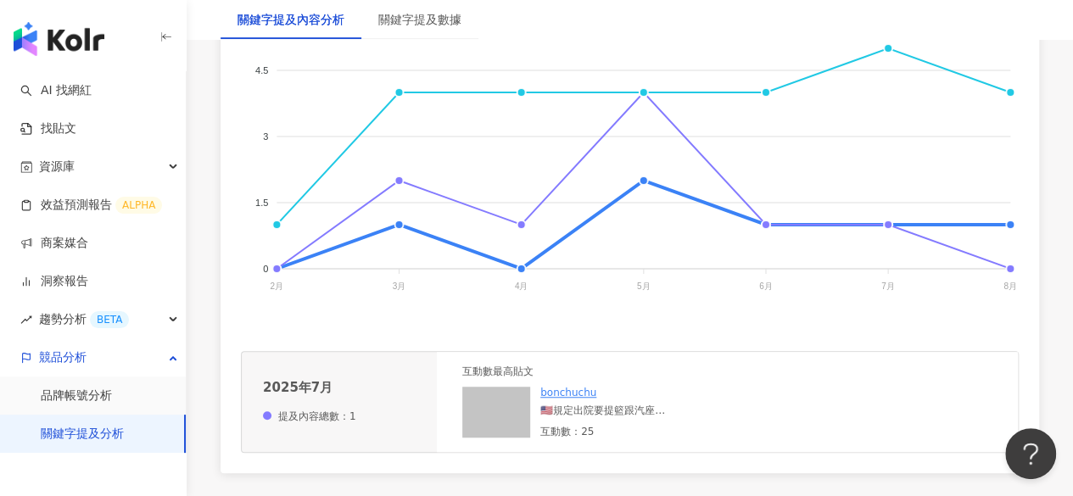
scroll to position [509, 0]
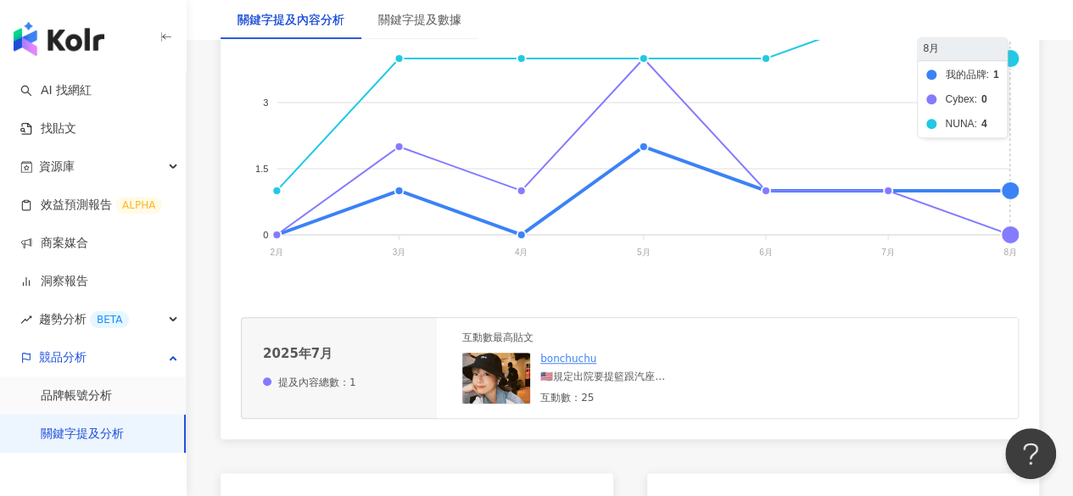
click at [1008, 217] on foreignobject "我的品牌 Cybex NUNA" at bounding box center [630, 114] width 778 height 339
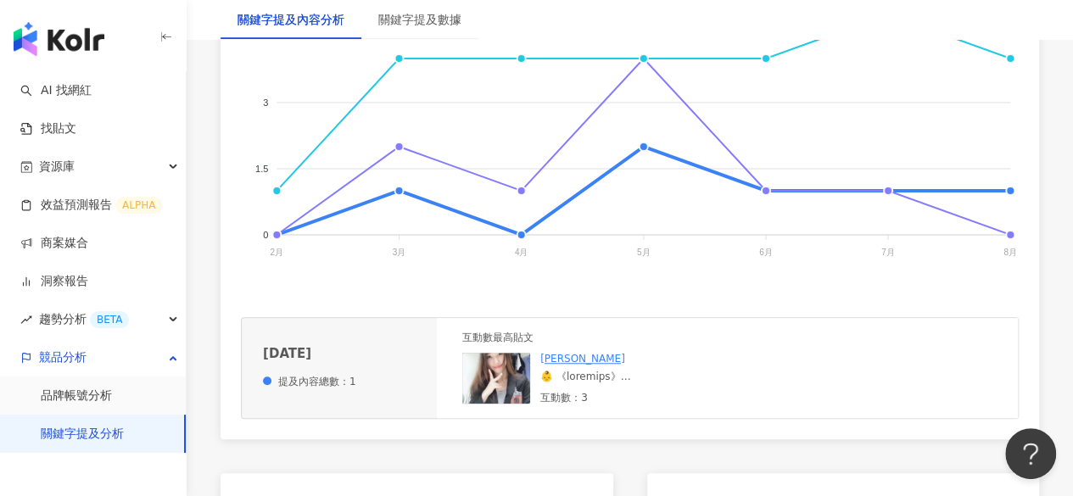
click at [572, 384] on div at bounding box center [667, 377] width 255 height 14
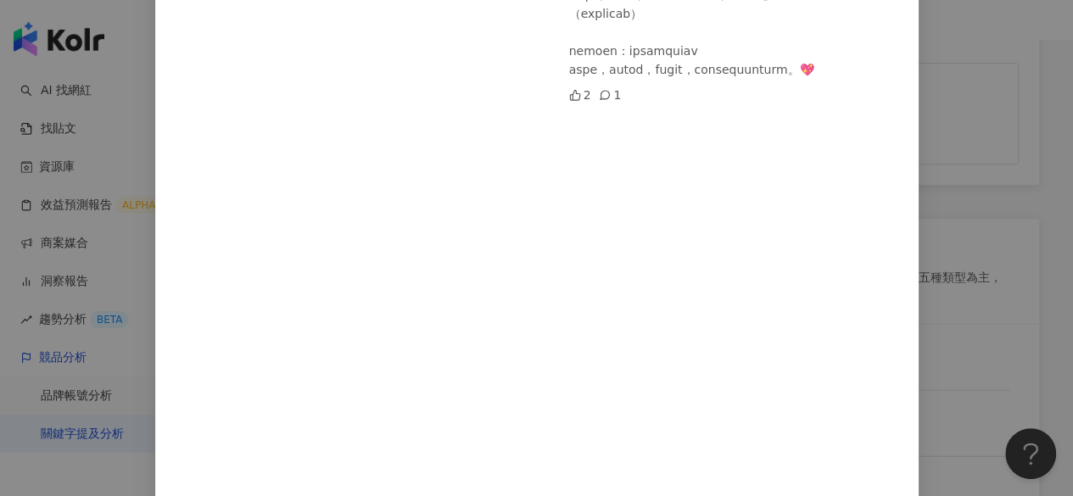
scroll to position [704, 0]
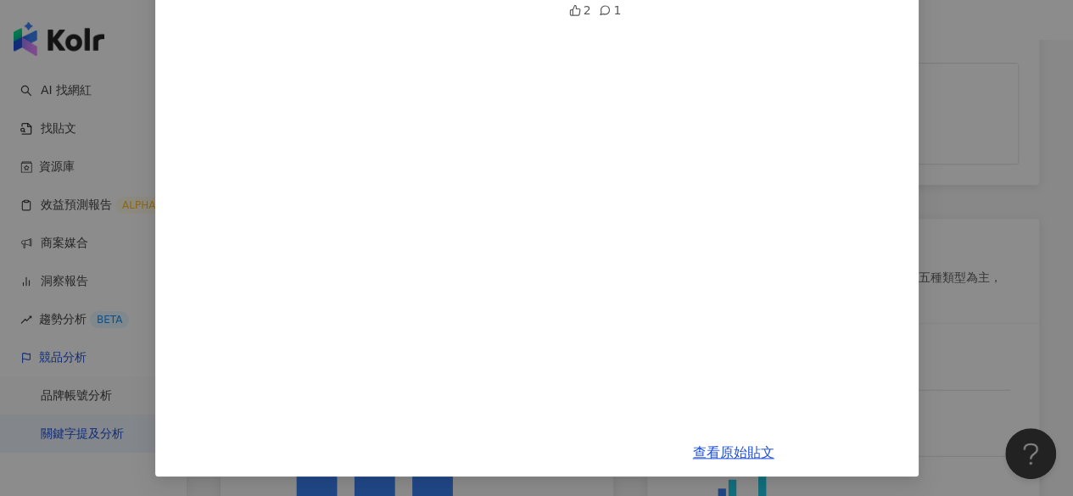
click at [995, 208] on div "[PERSON_NAME] [DATE] 2 1 查看原始貼文" at bounding box center [536, 248] width 1073 height 496
